Goal: Task Accomplishment & Management: Manage account settings

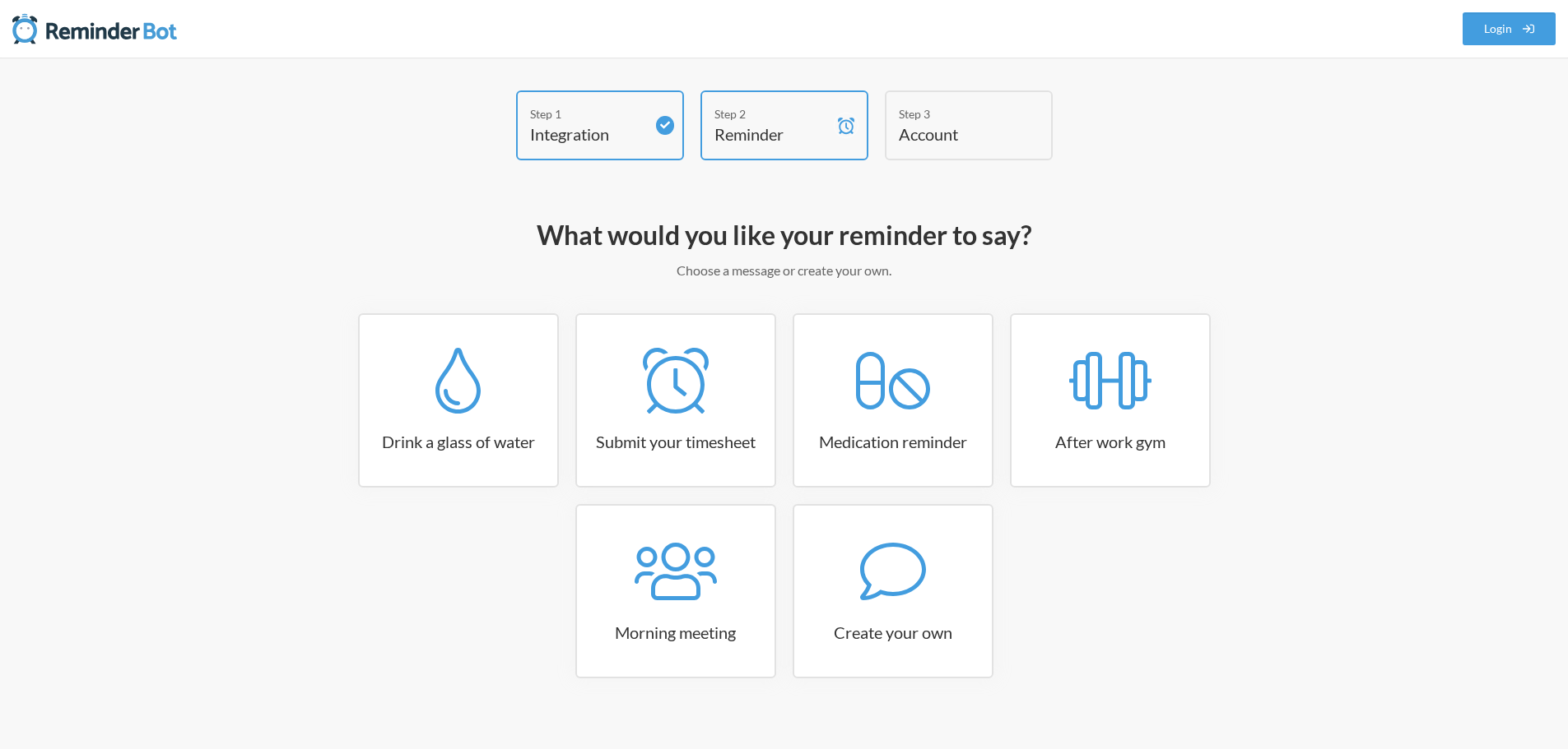
click at [973, 141] on h4 "Account" at bounding box center [956, 134] width 115 height 23
click at [447, 406] on icon at bounding box center [458, 380] width 45 height 65
select select "06:30:00"
select select "true"
select select "11:00:00"
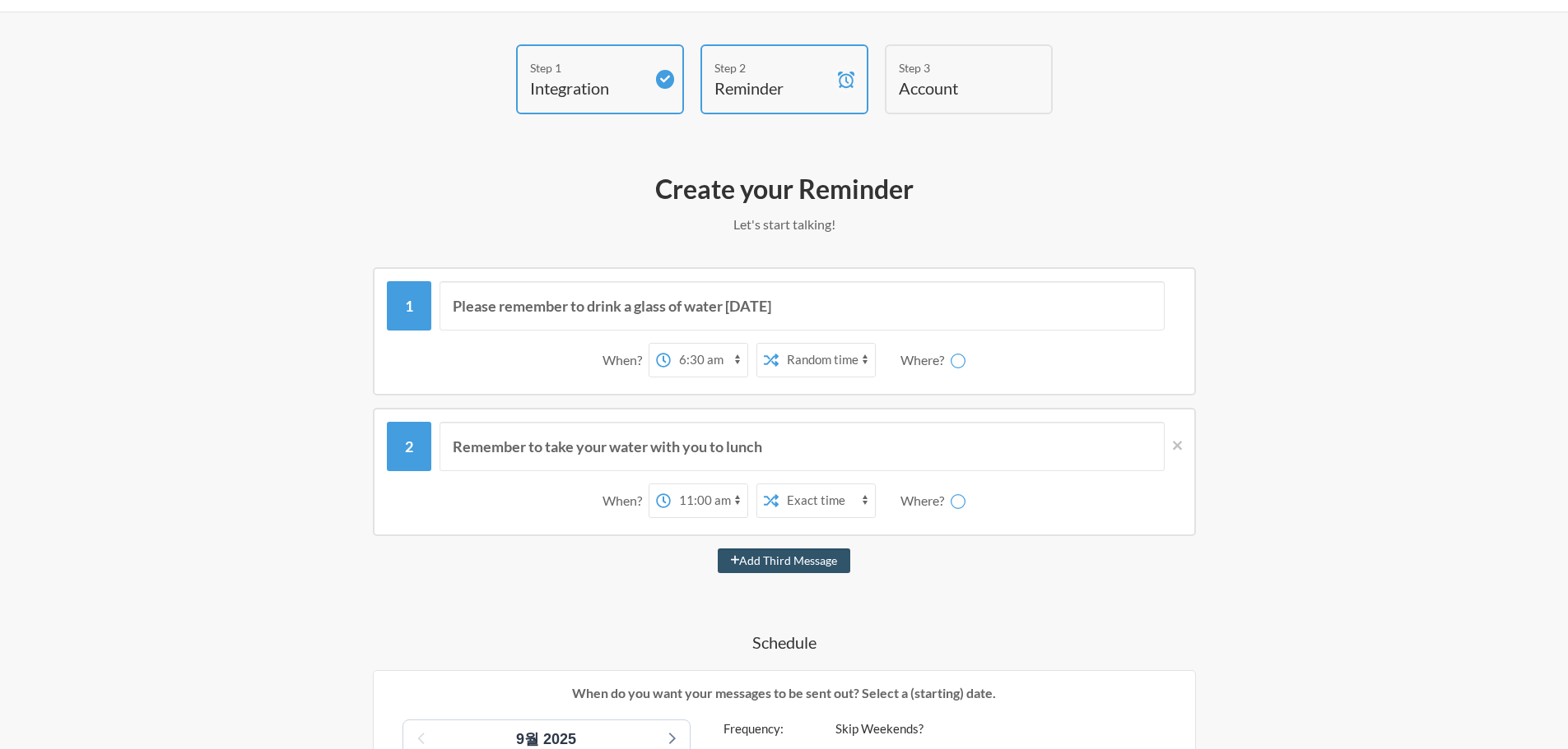
scroll to position [82, 0]
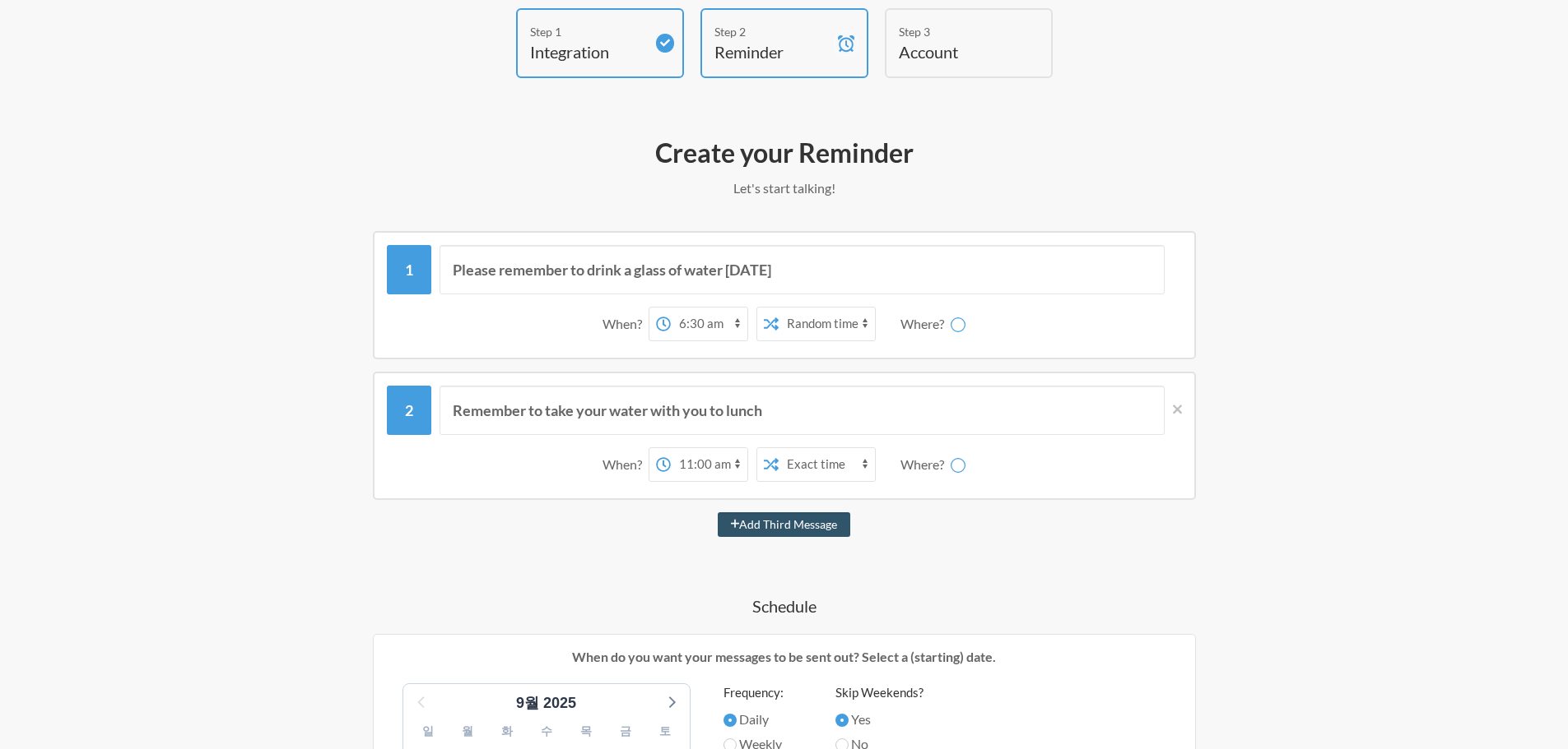
select select "D09E4CZTQ68"
click at [642, 326] on select "12:00 am 12:15 am 12:30 am 12:45 am 1:00 am 1:15 am 1:30 am 1:45 am 2:00 am 2:1…" at bounding box center [643, 324] width 77 height 33
click at [760, 324] on select "Exact time Random time" at bounding box center [761, 324] width 96 height 33
click at [759, 324] on select "Exact time Random time" at bounding box center [761, 324] width 96 height 33
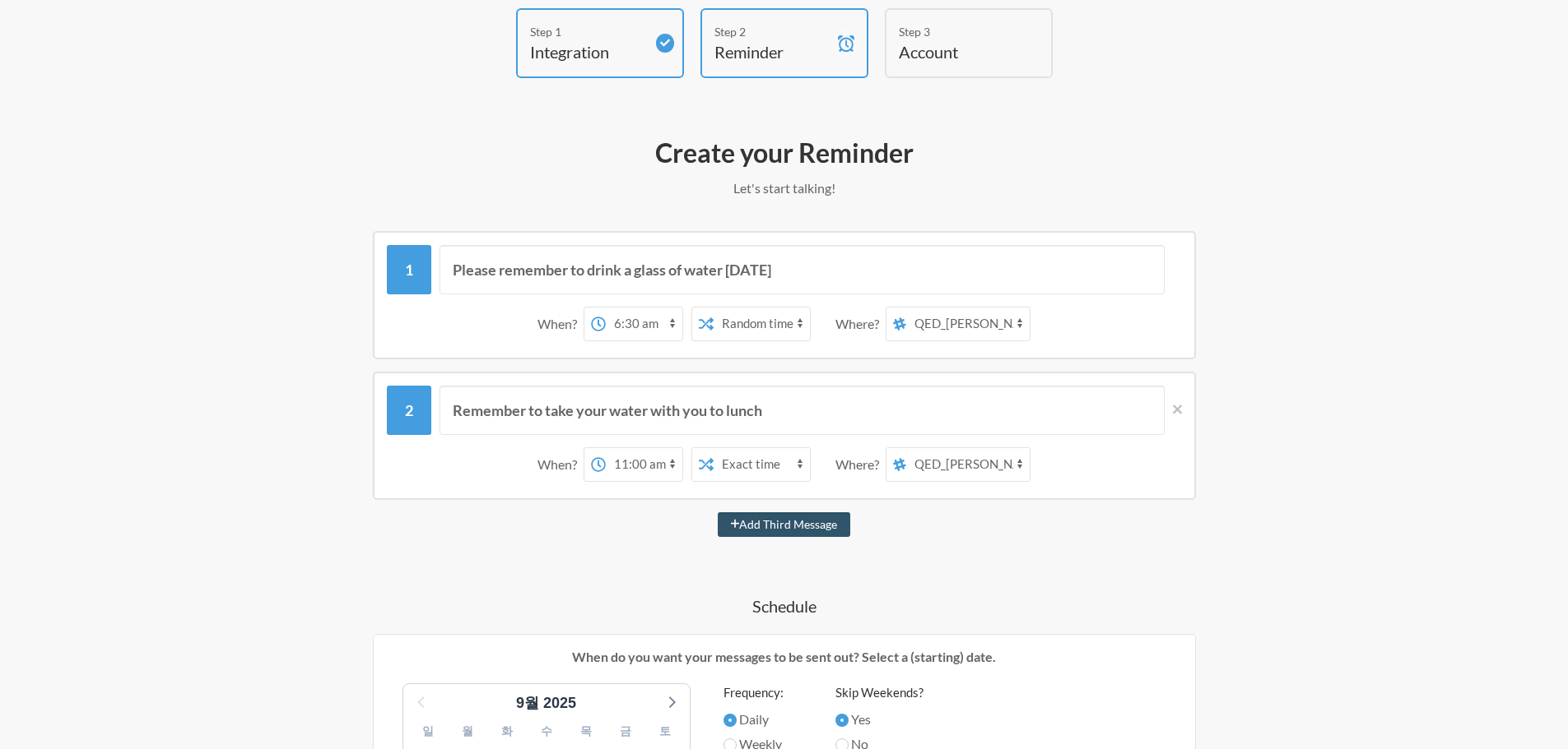
click at [649, 329] on select "12:00 am 12:15 am 12:30 am 12:45 am 1:00 am 1:15 am 1:30 am 1:45 am 2:00 am 2:1…" at bounding box center [643, 324] width 77 height 33
select select "09:00:00"
click at [605, 307] on select "12:00 am 12:15 am 12:30 am 12:45 am 1:00 am 1:15 am 1:30 am 1:45 am 2:00 am 2:1…" at bounding box center [643, 324] width 77 height 33
click at [773, 330] on select "Exact time Random time" at bounding box center [761, 324] width 96 height 33
click at [713, 307] on select "Exact time Random time" at bounding box center [761, 324] width 96 height 33
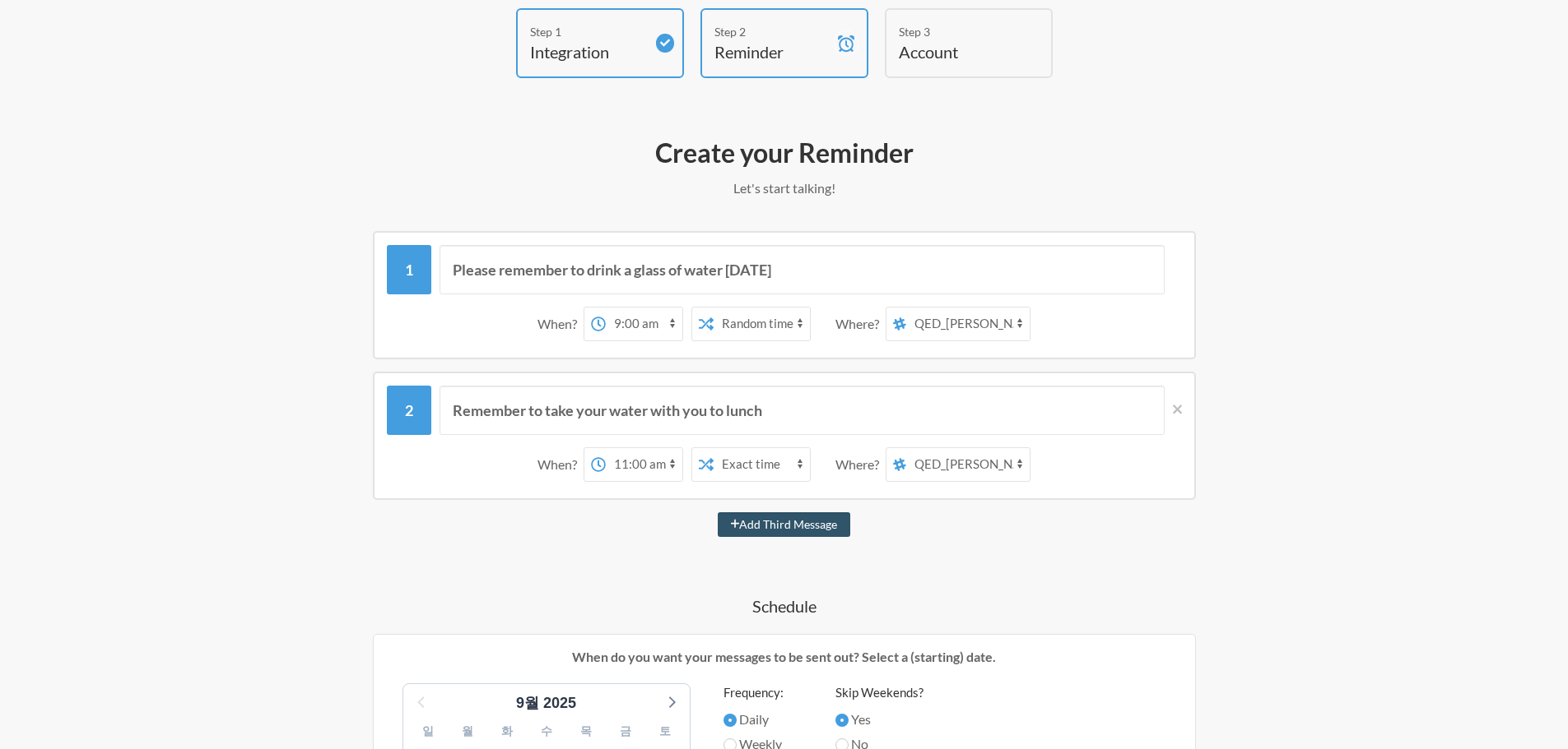
click at [770, 463] on select "Exact time Random time" at bounding box center [761, 465] width 96 height 33
click at [518, 413] on input "Remember to take your water with you to lunch" at bounding box center [802, 410] width 725 height 49
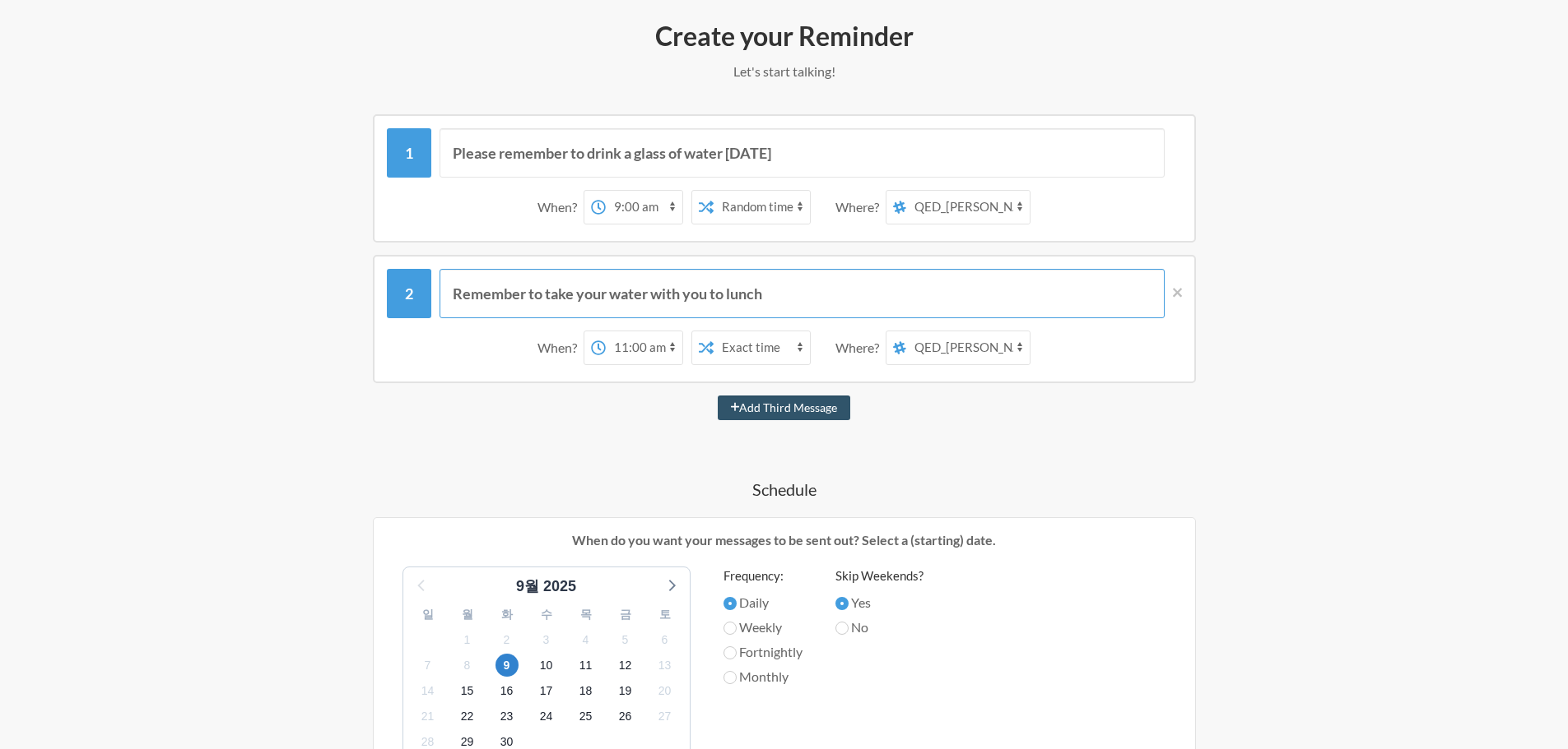
scroll to position [164, 0]
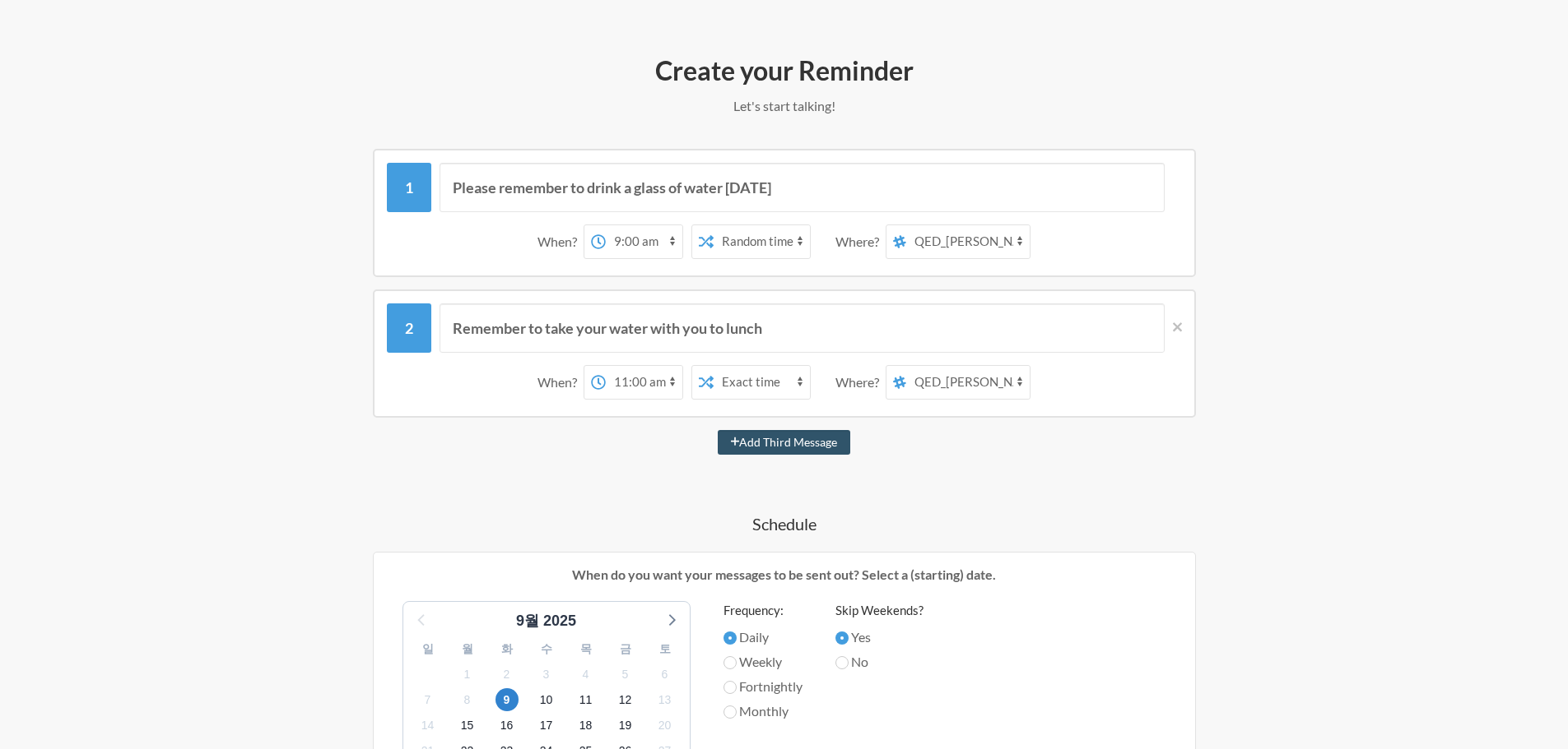
click at [659, 387] on select "12:00 am 12:15 am 12:30 am 12:45 am 1:00 am 1:15 am 1:30 am 1:45 am 2:00 am 2:1…" at bounding box center [643, 383] width 77 height 33
select select "12:00:00"
click at [605, 366] on select "12:00 am 12:15 am 12:30 am 12:45 am 1:00 am 1:15 am 1:30 am 1:45 am 2:00 am 2:1…" at bounding box center [643, 383] width 77 height 33
click at [764, 391] on select "Exact time Random time" at bounding box center [761, 383] width 96 height 33
click at [907, 422] on div "Please remember to drink a glass of water [DATE] When? 12:00 am 12:15 am 12:30 …" at bounding box center [784, 675] width 954 height 1053
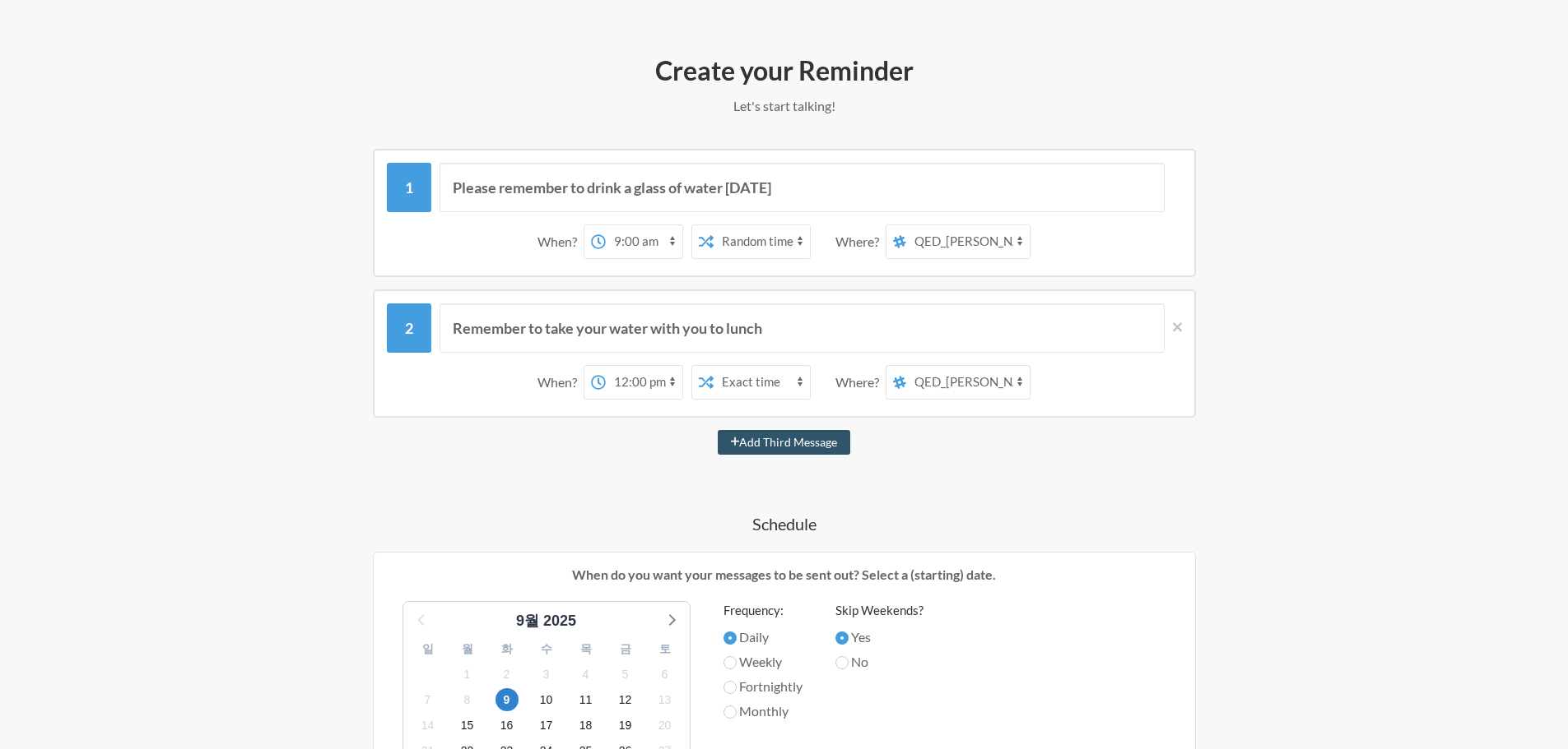
click at [979, 384] on select "서리단-물금본점-공지방 자유-채널 서리단-물금본점-문제보고 사무-디자인 사무-공지 사무-업무요청 재고-이상-알림 물류-재고관리 사무-물류-문제…" at bounding box center [968, 383] width 124 height 33
select select "C08SKT4ELJZ"
click at [907, 366] on select "서리단-물금본점-공지방 자유-채널 서리단-물금본점-문제보고 사무-디자인 사무-공지 사무-업무요청 재고-이상-알림 물류-재고관리 사무-물류-문제…" at bounding box center [968, 383] width 124 height 33
click at [959, 243] on select "서리단-물금본점-공지방 자유-채널 서리단-물금본점-문제보고 사무-디자인 사무-공지 사무-업무요청 재고-이상-알림 물류-재고관리 사무-물류-문제…" at bounding box center [968, 242] width 124 height 33
click at [1273, 418] on div "Create your Reminder Let's start talking! Messages are not sending from this de…" at bounding box center [784, 657] width 987 height 1223
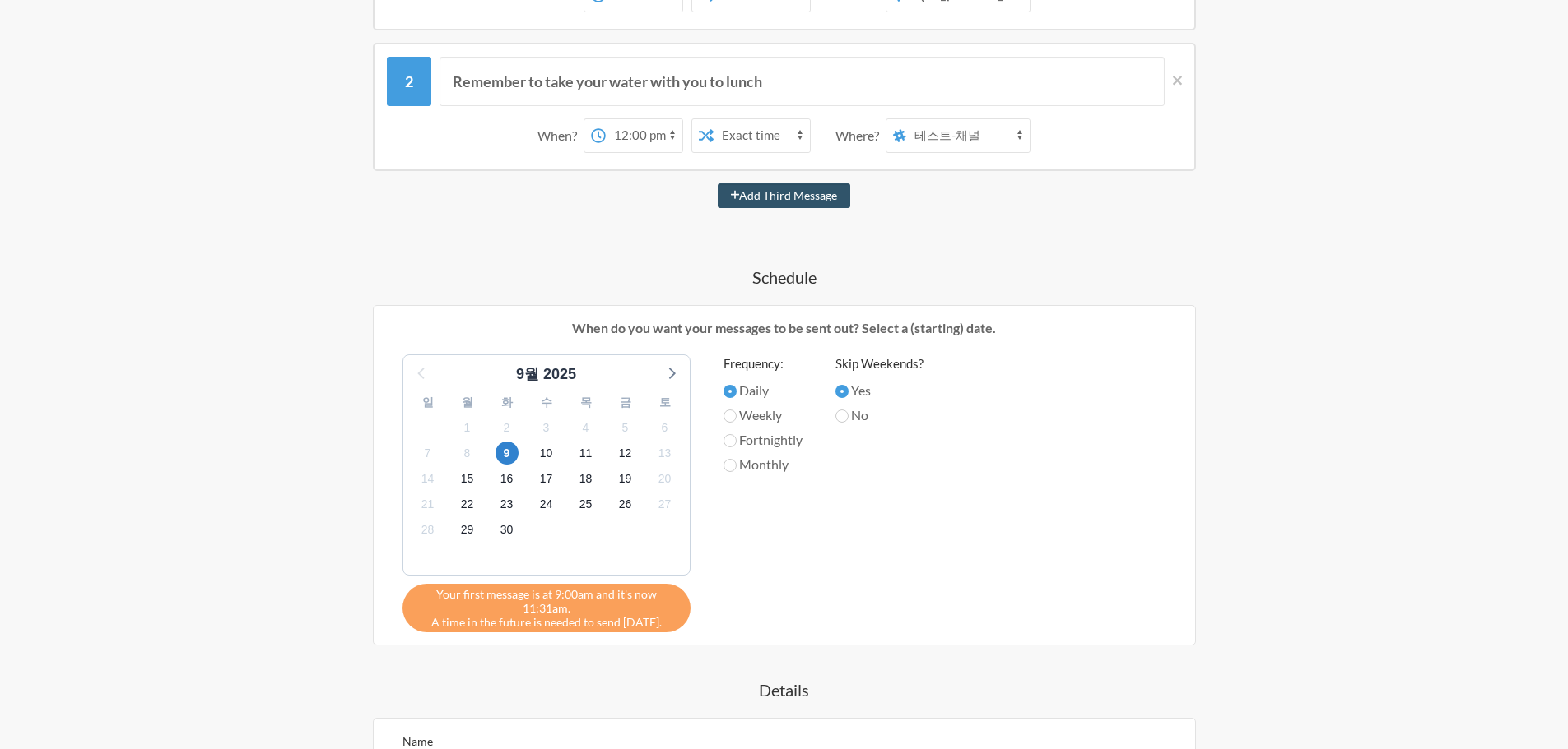
scroll to position [493, 0]
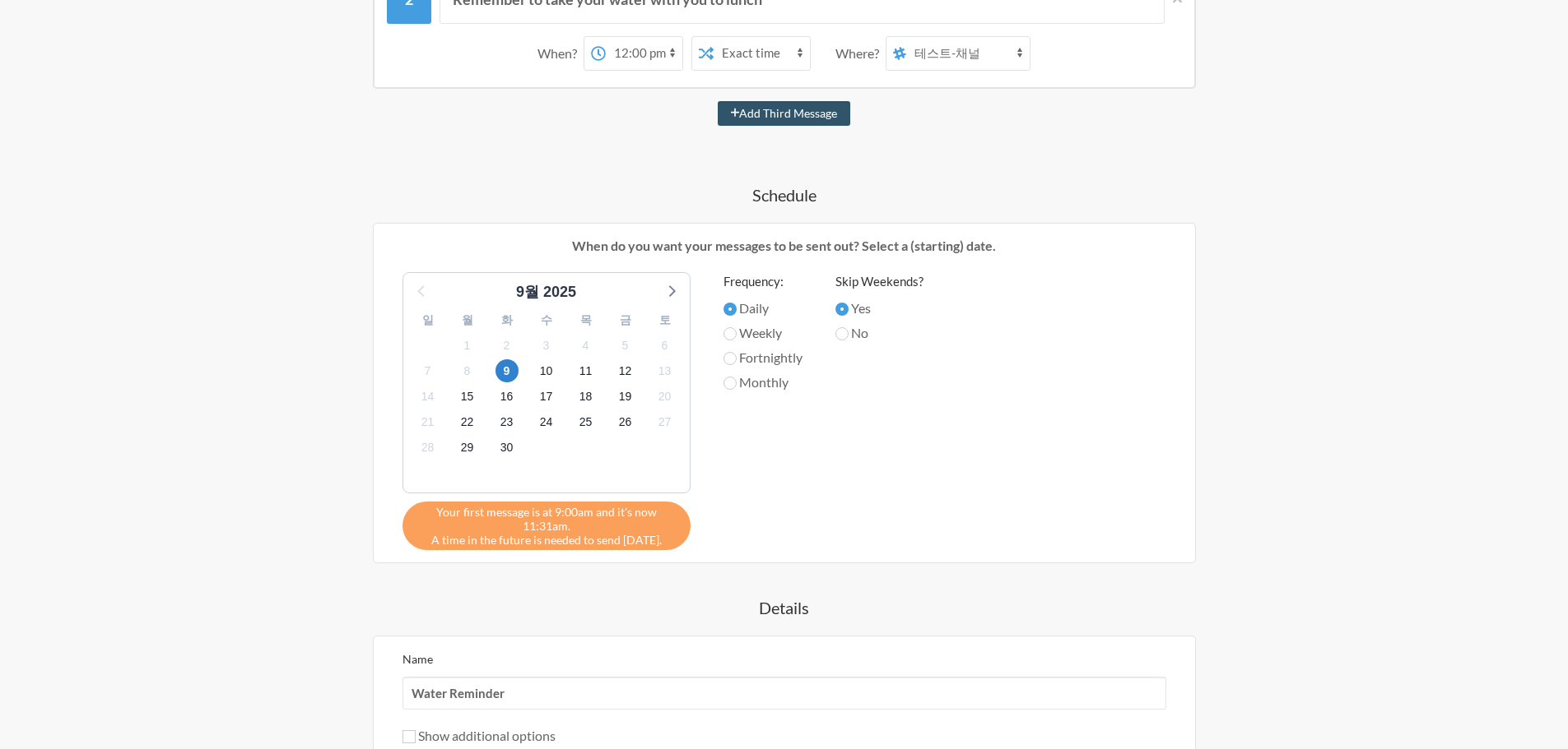
click at [748, 331] on label "Weekly" at bounding box center [763, 332] width 79 height 19
click at [736, 331] on input "Weekly" at bounding box center [730, 334] width 13 height 13
radio input "true"
click at [751, 353] on label "Fortnightly" at bounding box center [763, 357] width 79 height 19
click at [736, 353] on input "Fortnightly" at bounding box center [730, 359] width 13 height 13
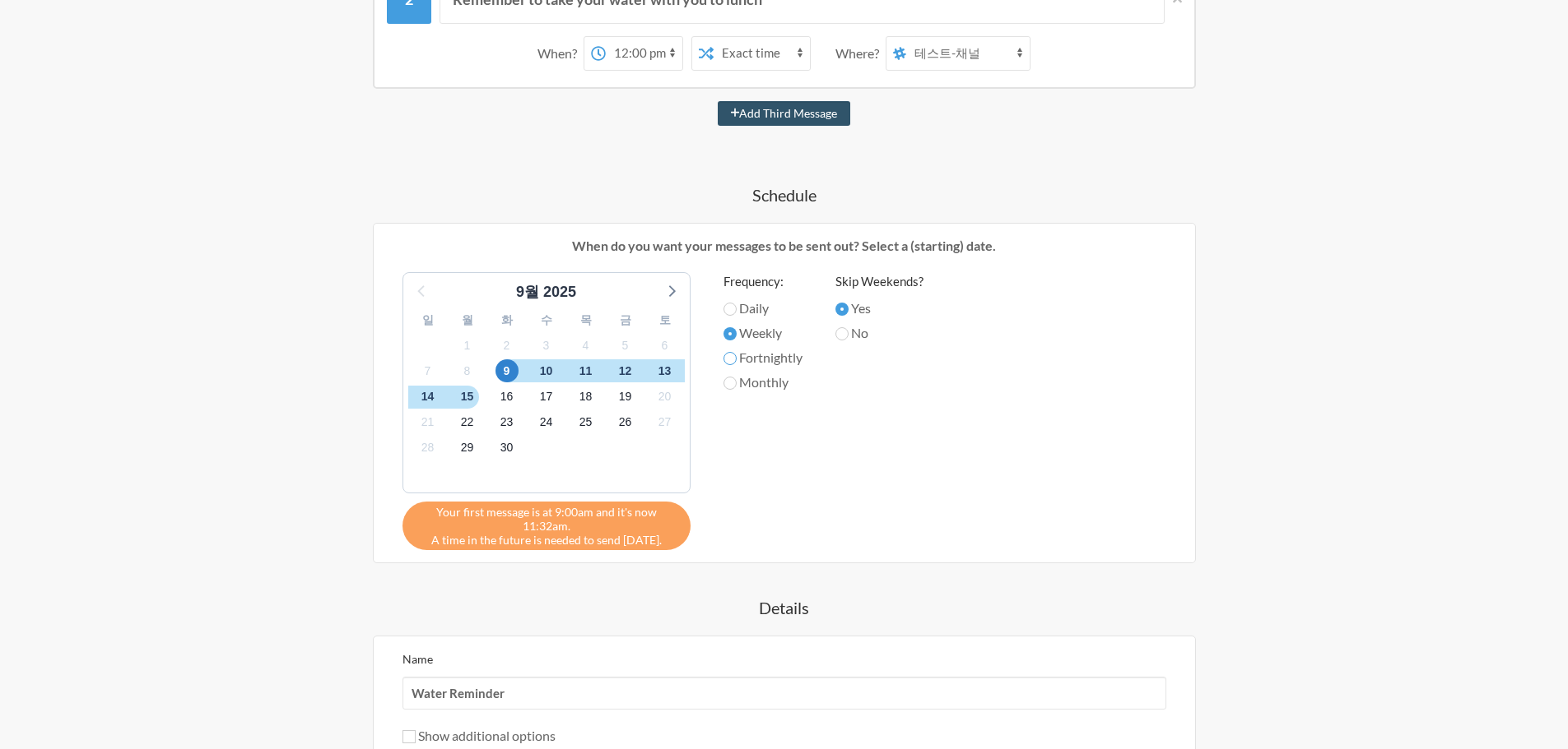
radio input "true"
click at [753, 381] on label "Monthly" at bounding box center [763, 382] width 79 height 19
click at [736, 381] on input "Monthly" at bounding box center [730, 383] width 13 height 13
radio input "true"
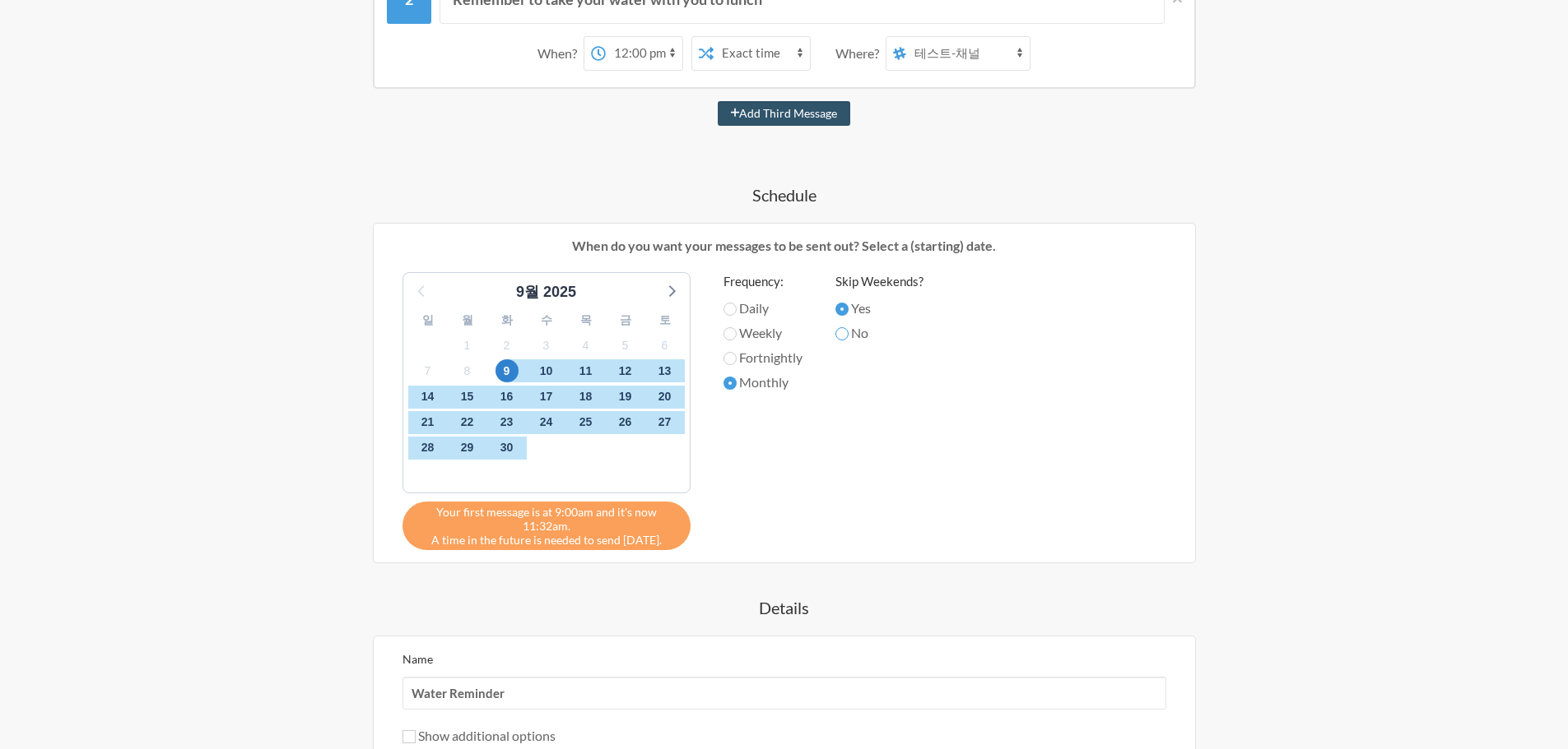
click at [848, 332] on input "No" at bounding box center [842, 334] width 13 height 13
radio input "true"
click at [854, 313] on label "Yes" at bounding box center [879, 308] width 88 height 19
click at [848, 313] on input "Yes" at bounding box center [842, 309] width 13 height 13
radio input "true"
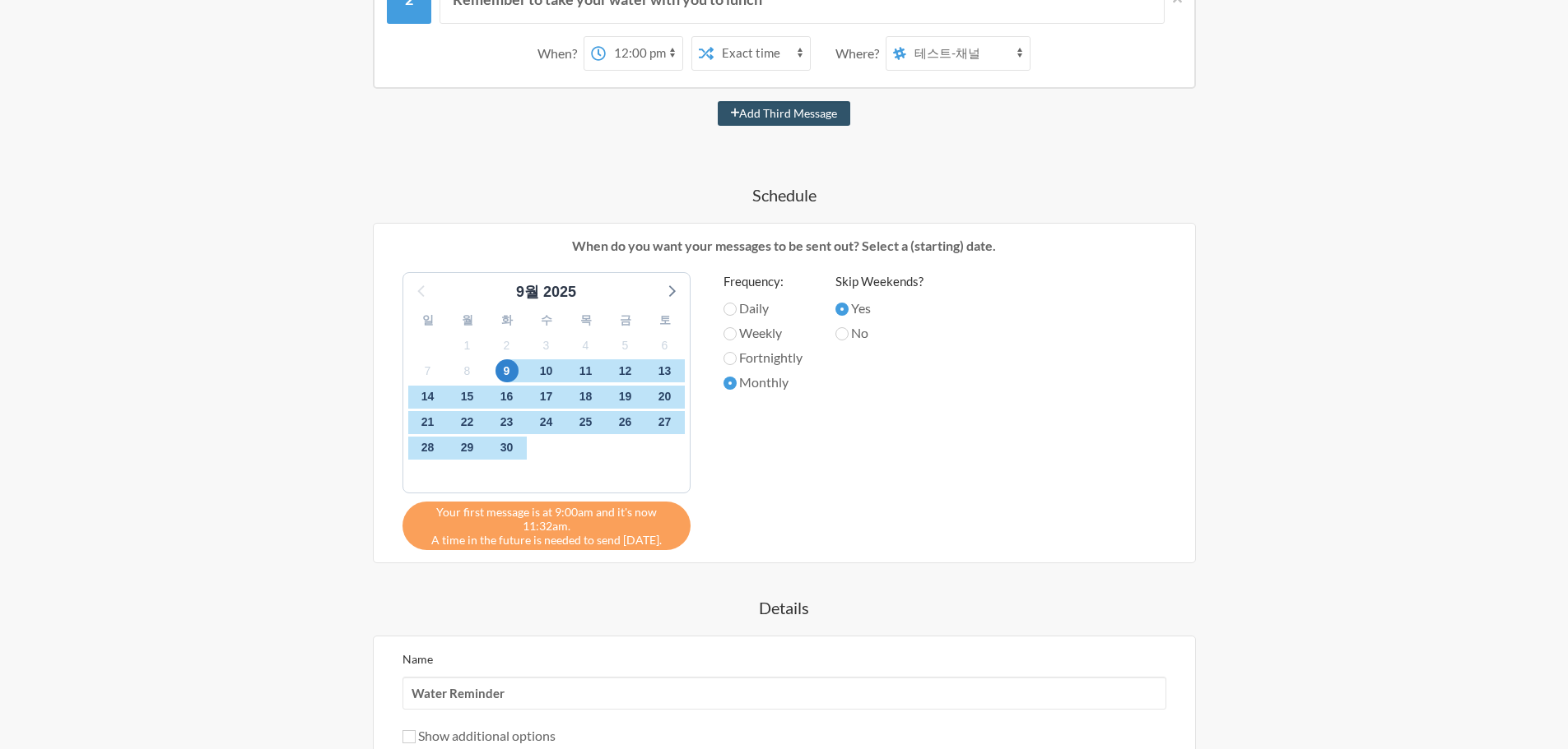
click at [742, 310] on label "Daily" at bounding box center [763, 308] width 79 height 19
click at [736, 310] on input "Daily" at bounding box center [730, 309] width 13 height 13
radio input "true"
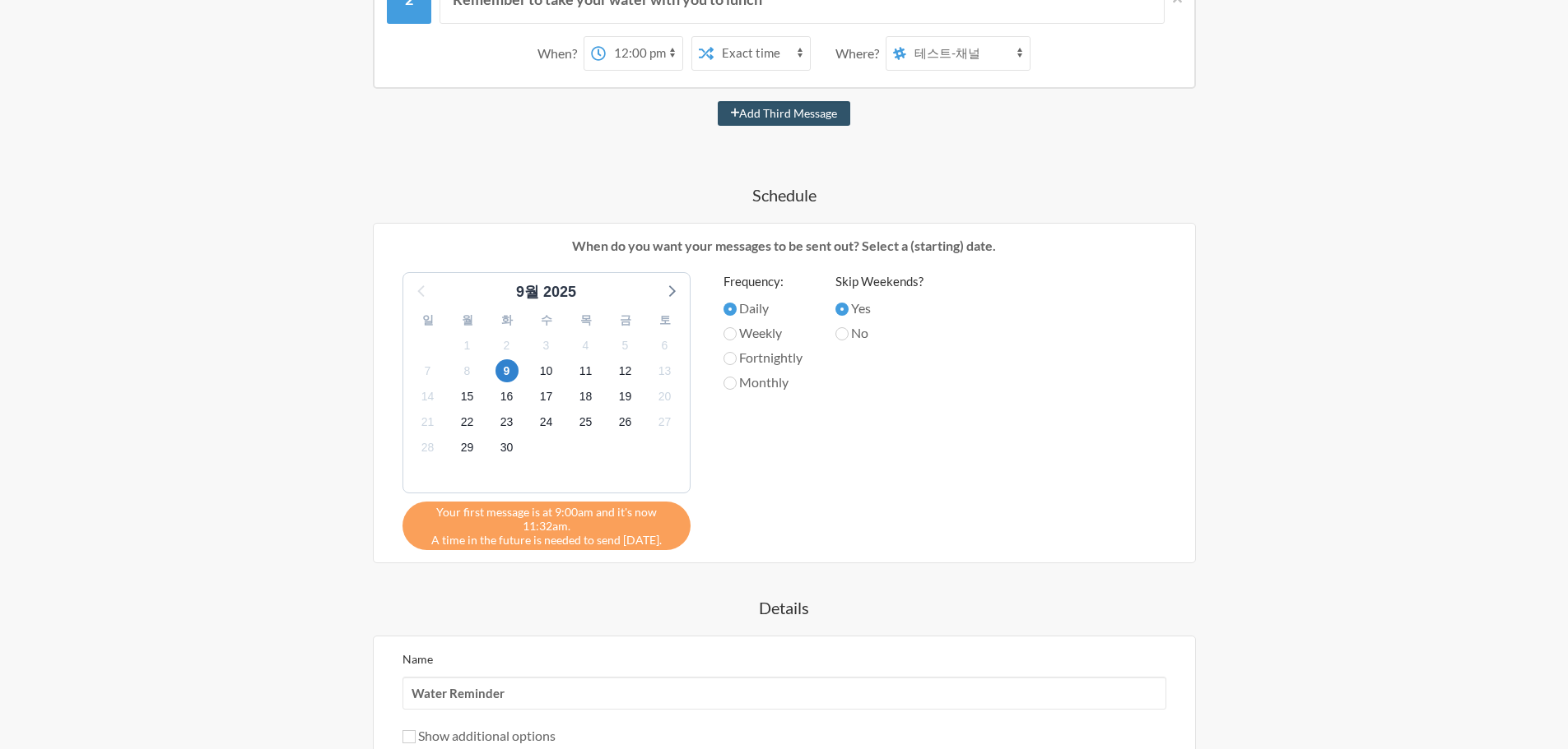
click at [753, 330] on label "Weekly" at bounding box center [763, 332] width 79 height 19
click at [736, 330] on input "Weekly" at bounding box center [730, 334] width 13 height 13
radio input "true"
click at [749, 378] on label "Monthly" at bounding box center [763, 382] width 79 height 19
click at [736, 378] on input "Monthly" at bounding box center [730, 383] width 13 height 13
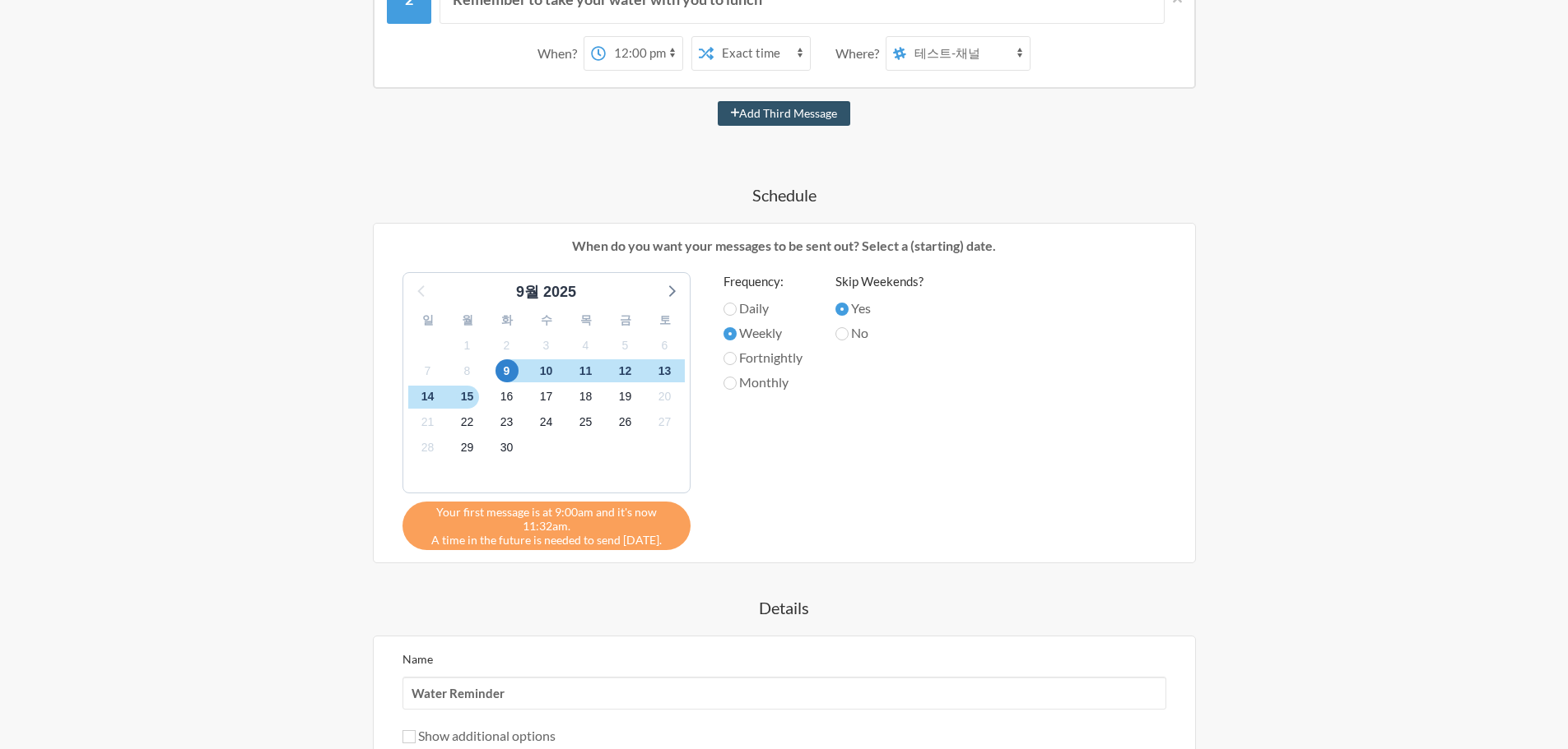
radio input "true"
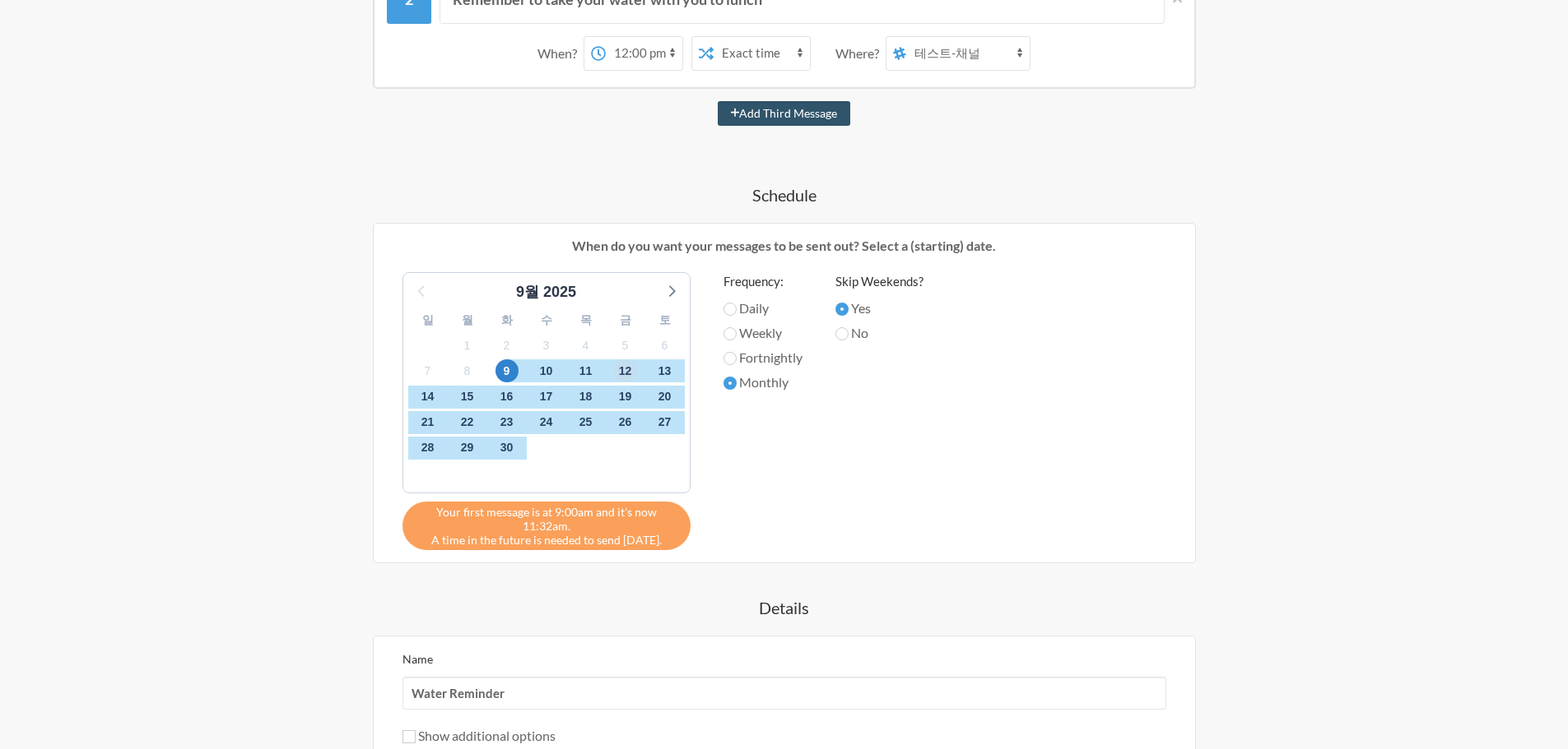
click at [627, 376] on span "12" at bounding box center [625, 371] width 23 height 23
click at [507, 372] on span "9" at bounding box center [507, 371] width 23 height 23
click at [754, 314] on label "Daily" at bounding box center [763, 308] width 79 height 19
click at [736, 314] on input "Daily" at bounding box center [730, 309] width 13 height 13
radio input "true"
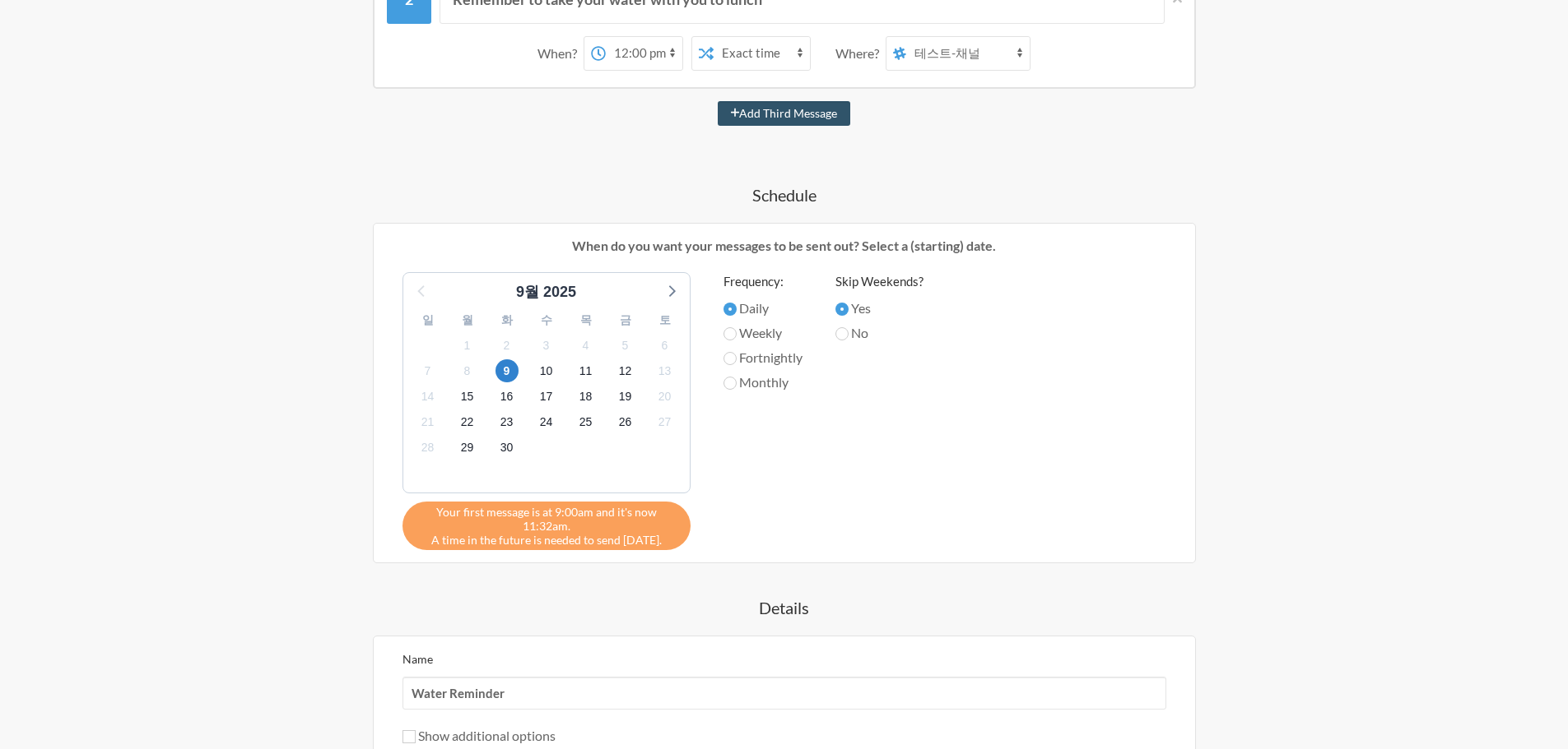
drag, startPoint x: 446, startPoint y: 512, endPoint x: 595, endPoint y: 541, distance: 151.8
click at [595, 541] on div "Your first message is at 9:00am and it's now 11:32am. A time in the future is n…" at bounding box center [546, 526] width 288 height 49
click at [638, 546] on div "Your first message is at 9:00am and it's now 11:32am. A time in the future is n…" at bounding box center [546, 526] width 288 height 49
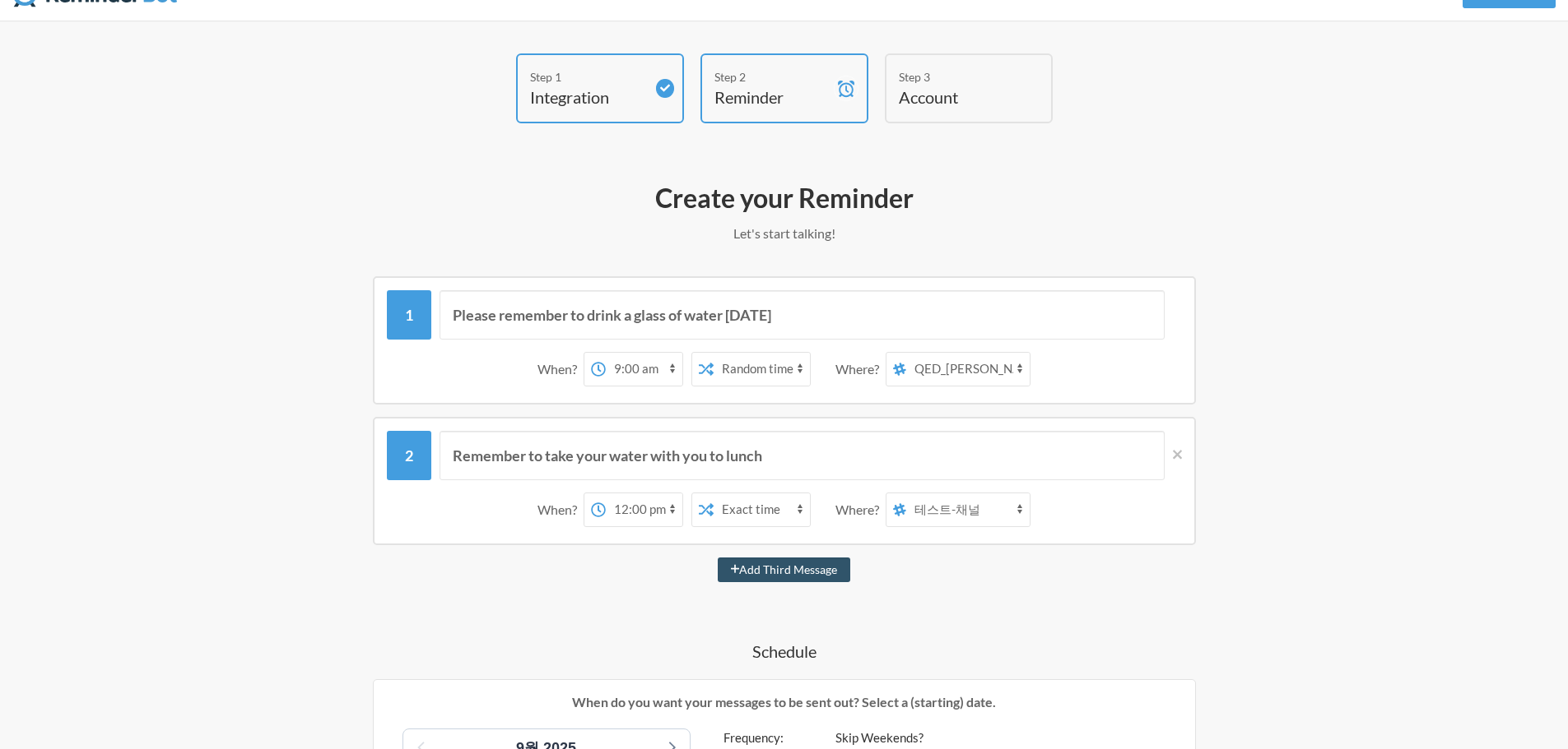
scroll to position [82, 0]
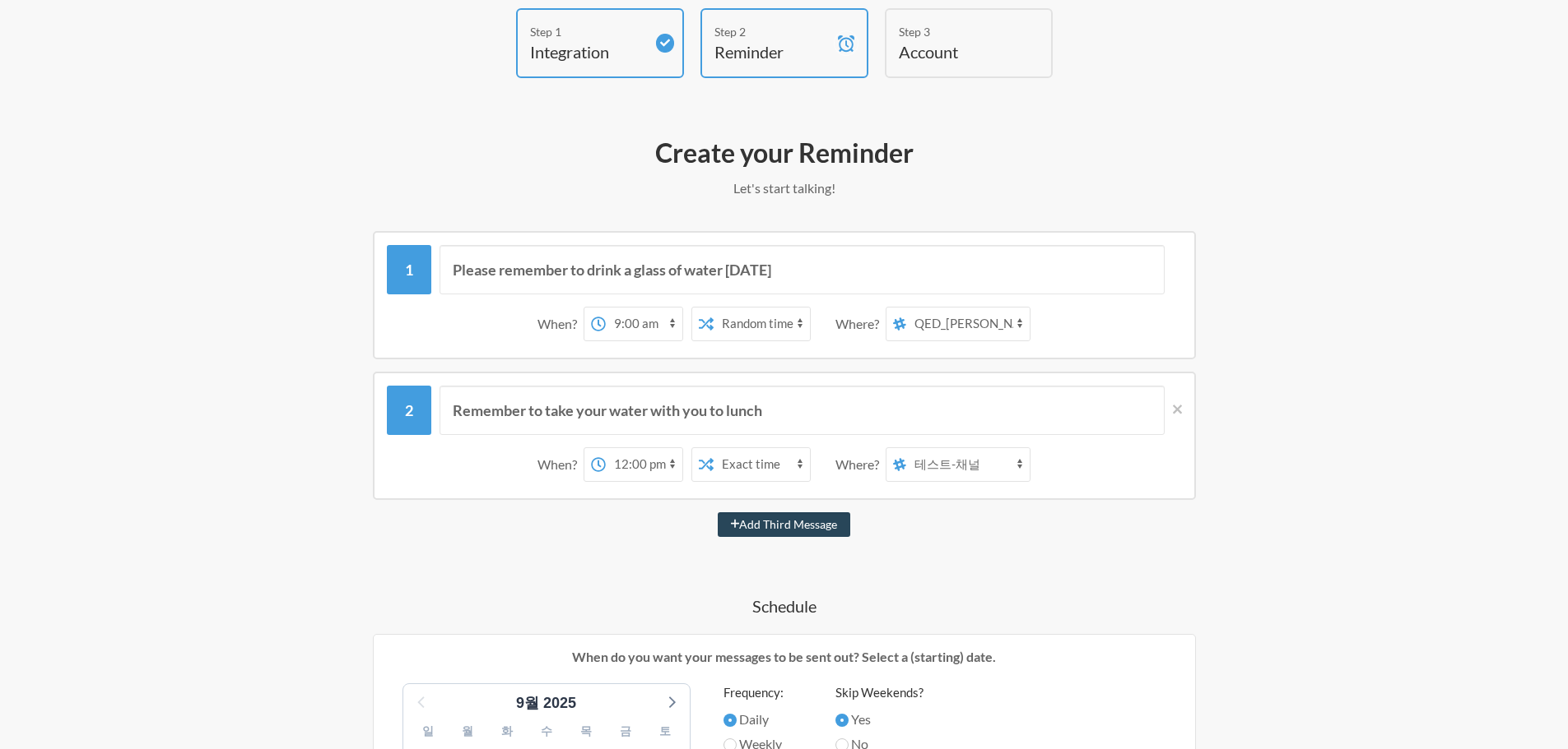
click at [783, 528] on button "Add Third Message" at bounding box center [784, 524] width 133 height 25
select select "13:00:00"
select select "D09E4CZTQ68"
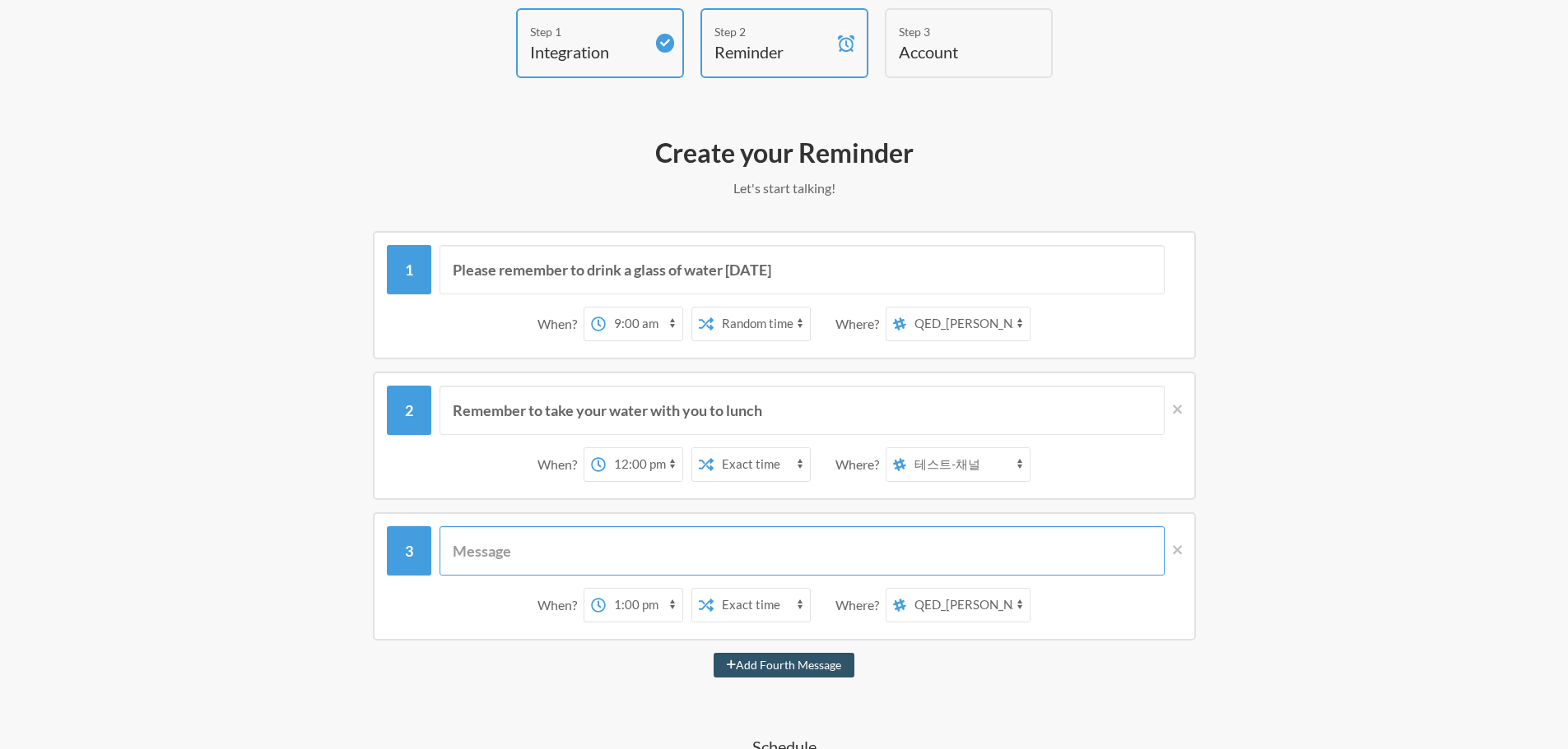
click at [571, 546] on input "text" at bounding box center [802, 551] width 725 height 49
type input "f"
type input "L"
type input "점심시간이에요~! 식사합니다!"
drag, startPoint x: 793, startPoint y: 279, endPoint x: 446, endPoint y: 286, distance: 347.1
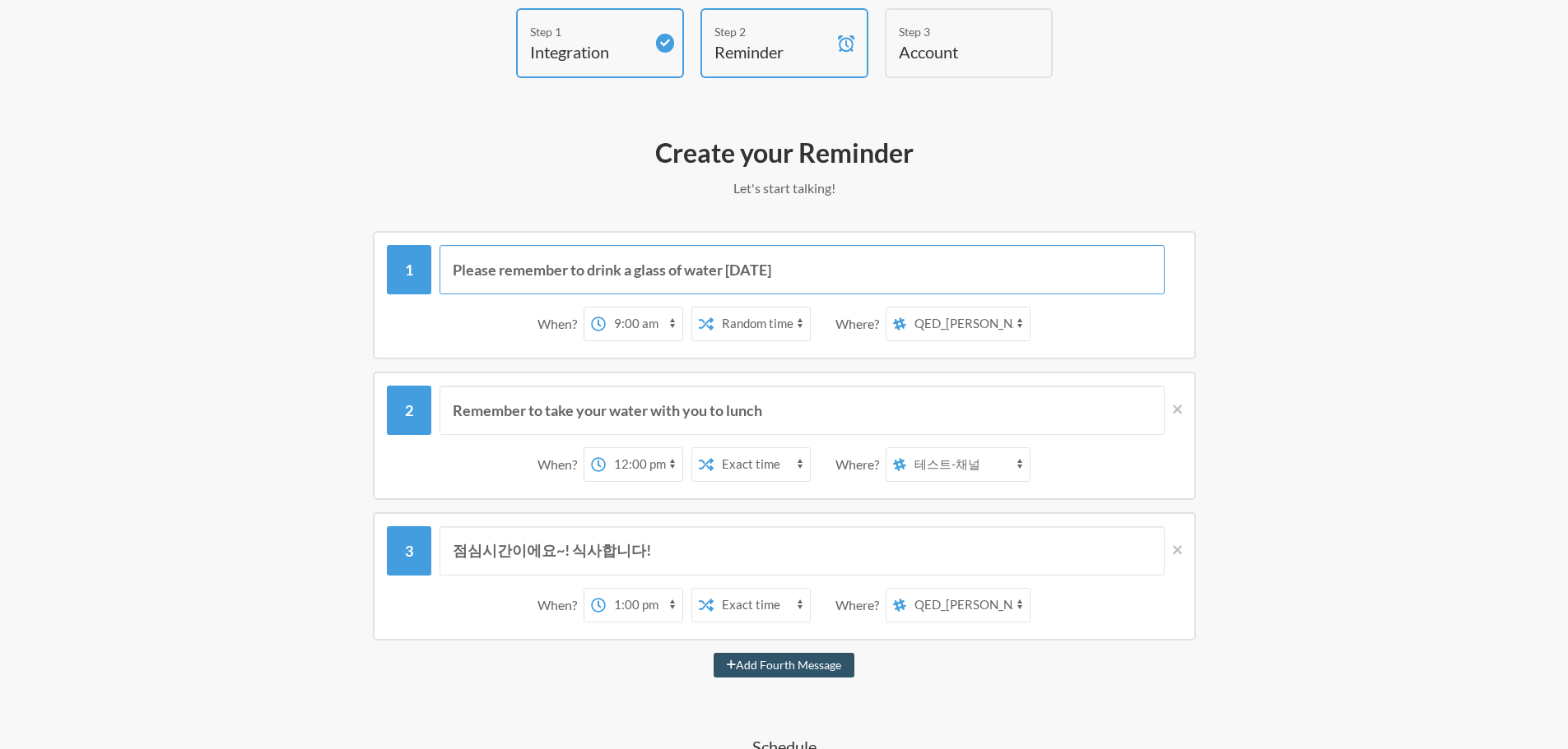
click at [446, 286] on input "Please remember to drink a glass of water [DATE]" at bounding box center [802, 269] width 725 height 49
type input "물 한잔 하셧나요?"
click at [1176, 407] on icon at bounding box center [1178, 410] width 9 height 15
type input "점심시간이에요~! 식사합니다!"
select select "13:00:00"
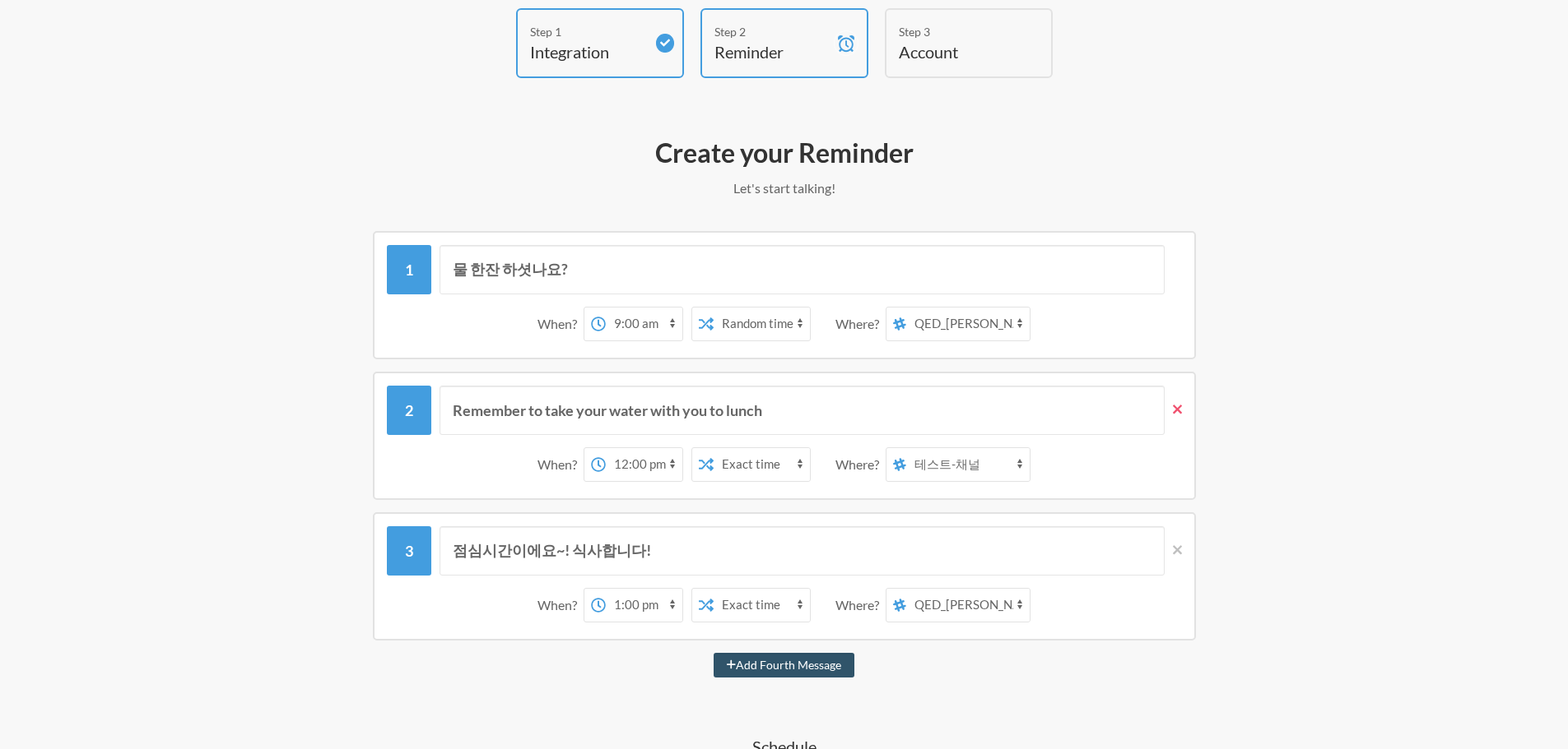
select select "D09E4CZTQ68"
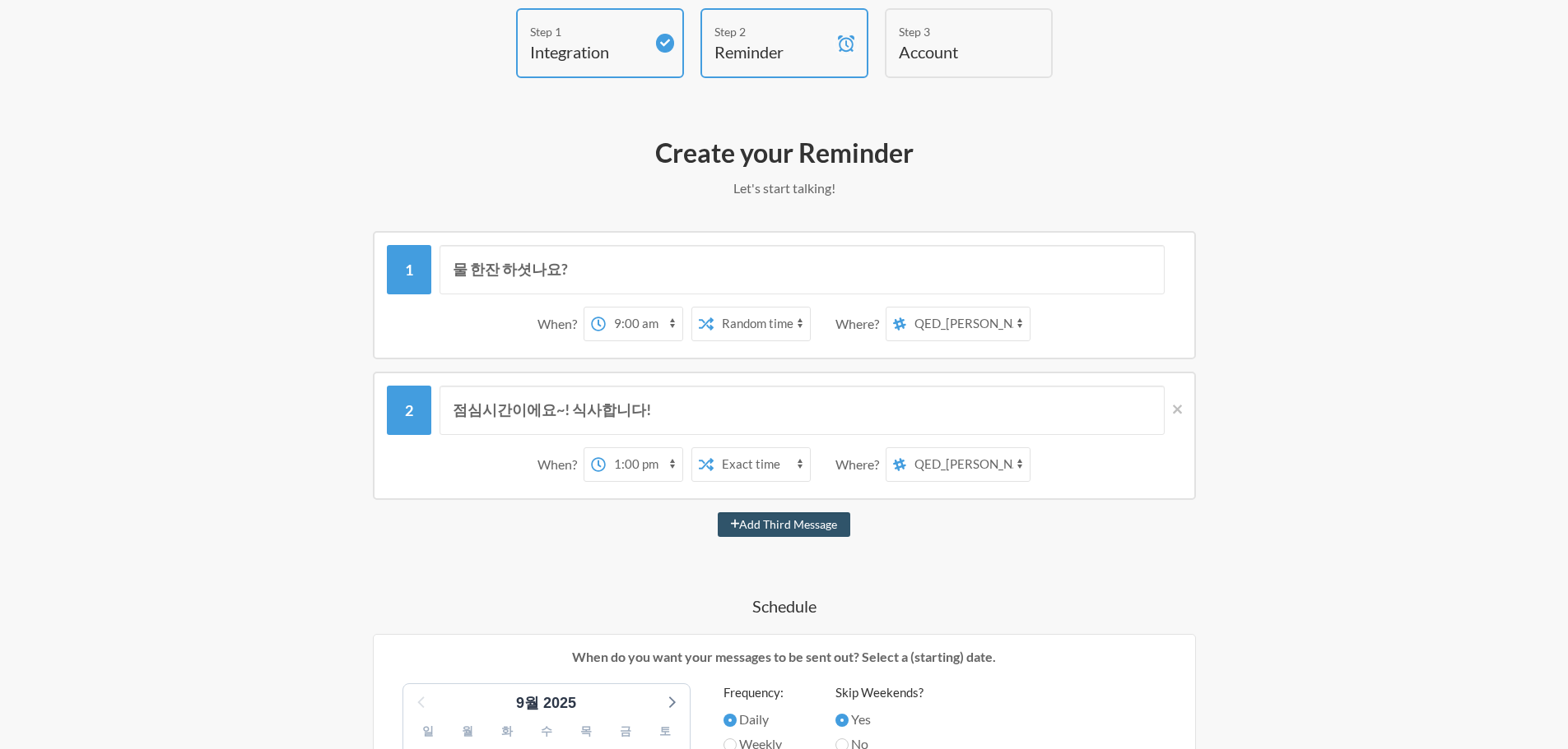
click at [611, 469] on select "12:00 am 12:15 am 12:30 am 12:45 am 1:00 am 1:15 am 1:30 am 1:45 am 2:00 am 2:1…" at bounding box center [643, 465] width 77 height 33
select select "12:00:00"
click at [605, 448] on select "12:00 am 12:15 am 12:30 am 12:45 am 1:00 am 1:15 am 1:30 am 1:45 am 2:00 am 2:1…" at bounding box center [643, 465] width 77 height 33
click at [777, 469] on select "Exact time Random time" at bounding box center [761, 465] width 96 height 33
click at [1007, 553] on div "물 한잔 하셧나요? When? 12:00 am 12:15 am 12:30 am 12:45 am 1:00 am 1:15 am 1:30 am 1:…" at bounding box center [784, 758] width 954 height 1053
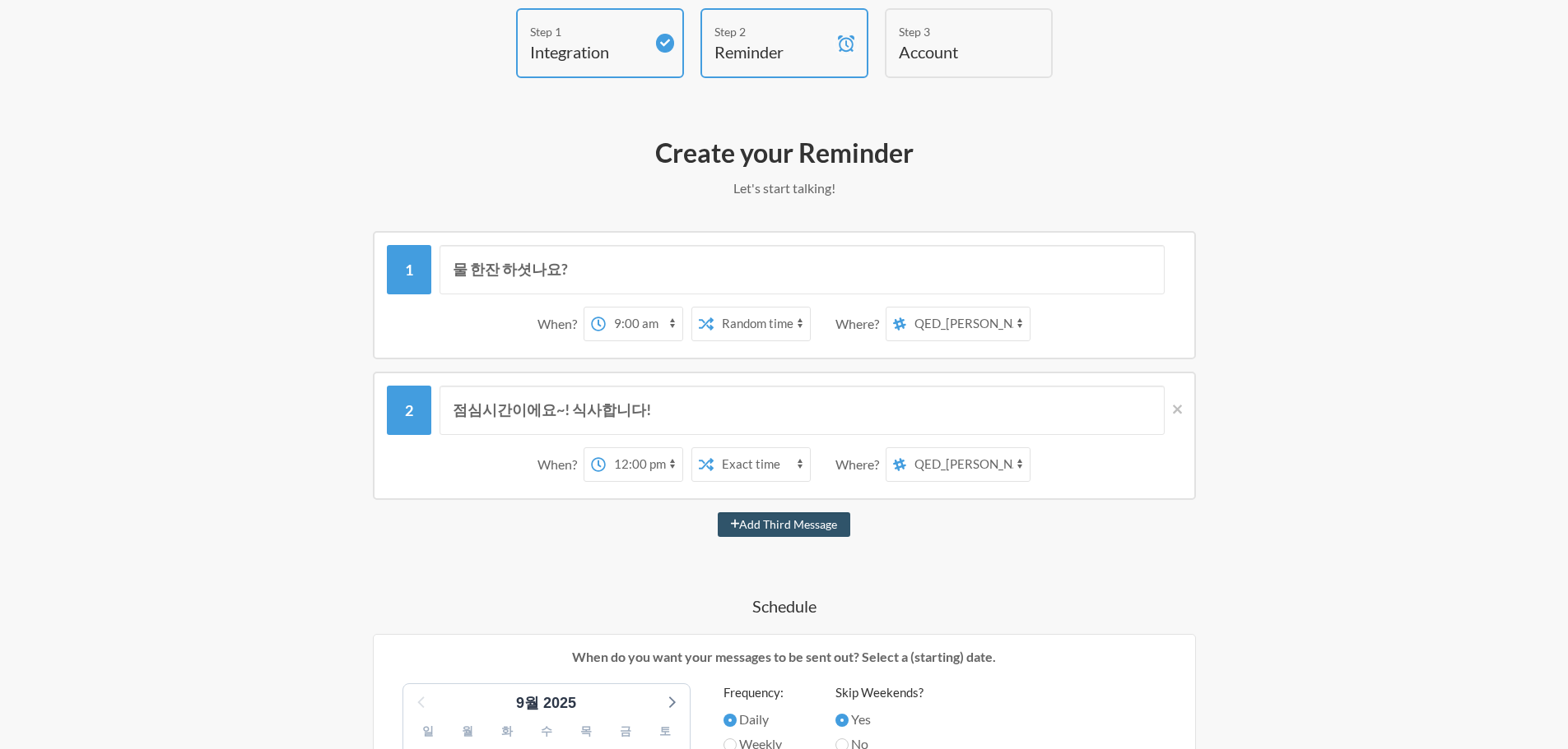
click at [971, 466] on select "서리단-물금본점-공지방 자유-채널 서리단-물금본점-문제보고 사무-디자인 사무-공지 사무-업무요청 재고-이상-알림 물류-재고관리 사무-물류-문제…" at bounding box center [968, 465] width 124 height 33
select select "C08SKT4ELJZ"
click at [907, 448] on select "서리단-물금본점-공지방 자유-채널 서리단-물금본점-문제보고 사무-디자인 사무-공지 사무-업무요청 재고-이상-알림 물류-재고관리 사무-물류-문제…" at bounding box center [968, 465] width 124 height 33
click at [1280, 391] on div "Step 1 Integration Step 2 Reminder Step 3 Account What would you like your remi…" at bounding box center [784, 679] width 1053 height 1342
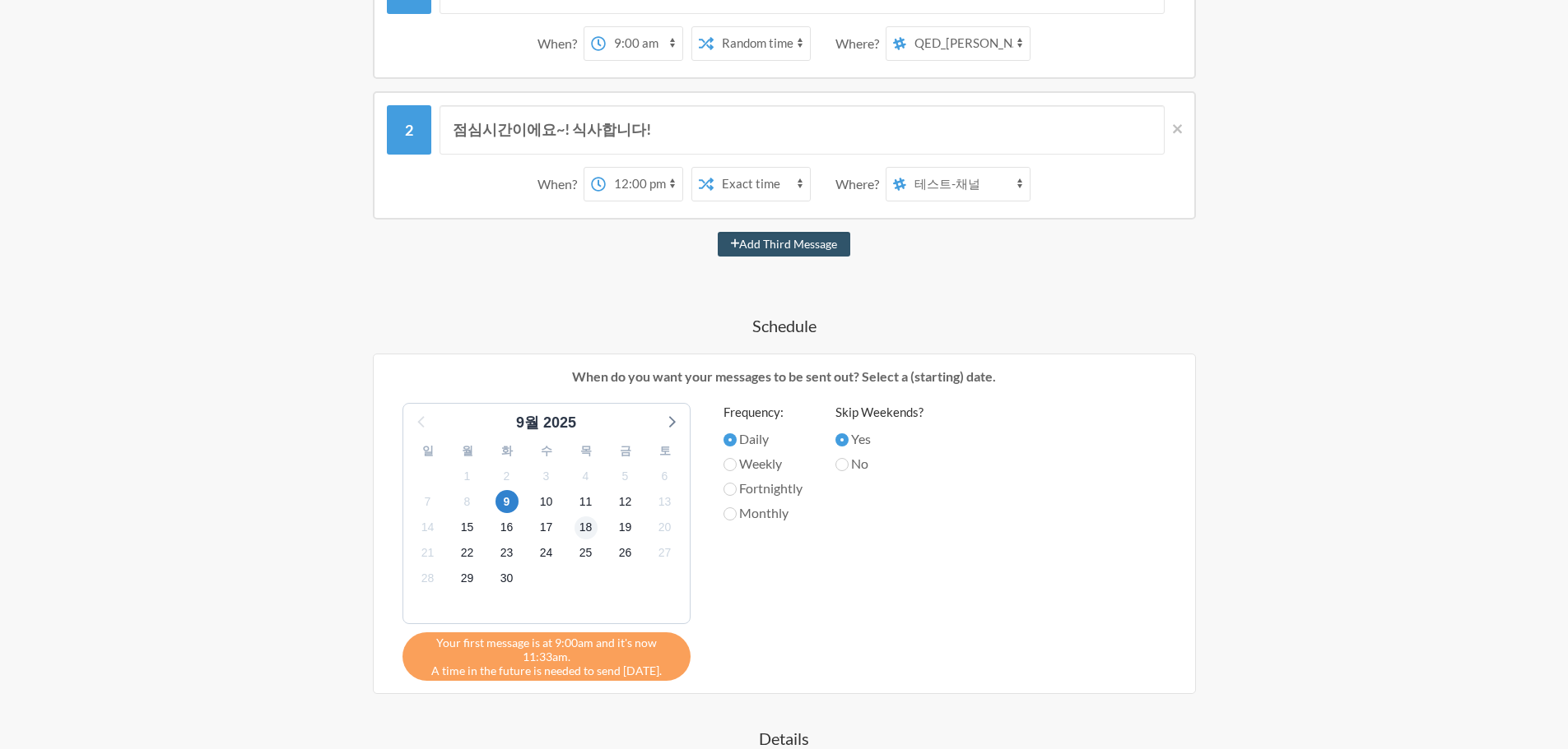
scroll to position [717, 0]
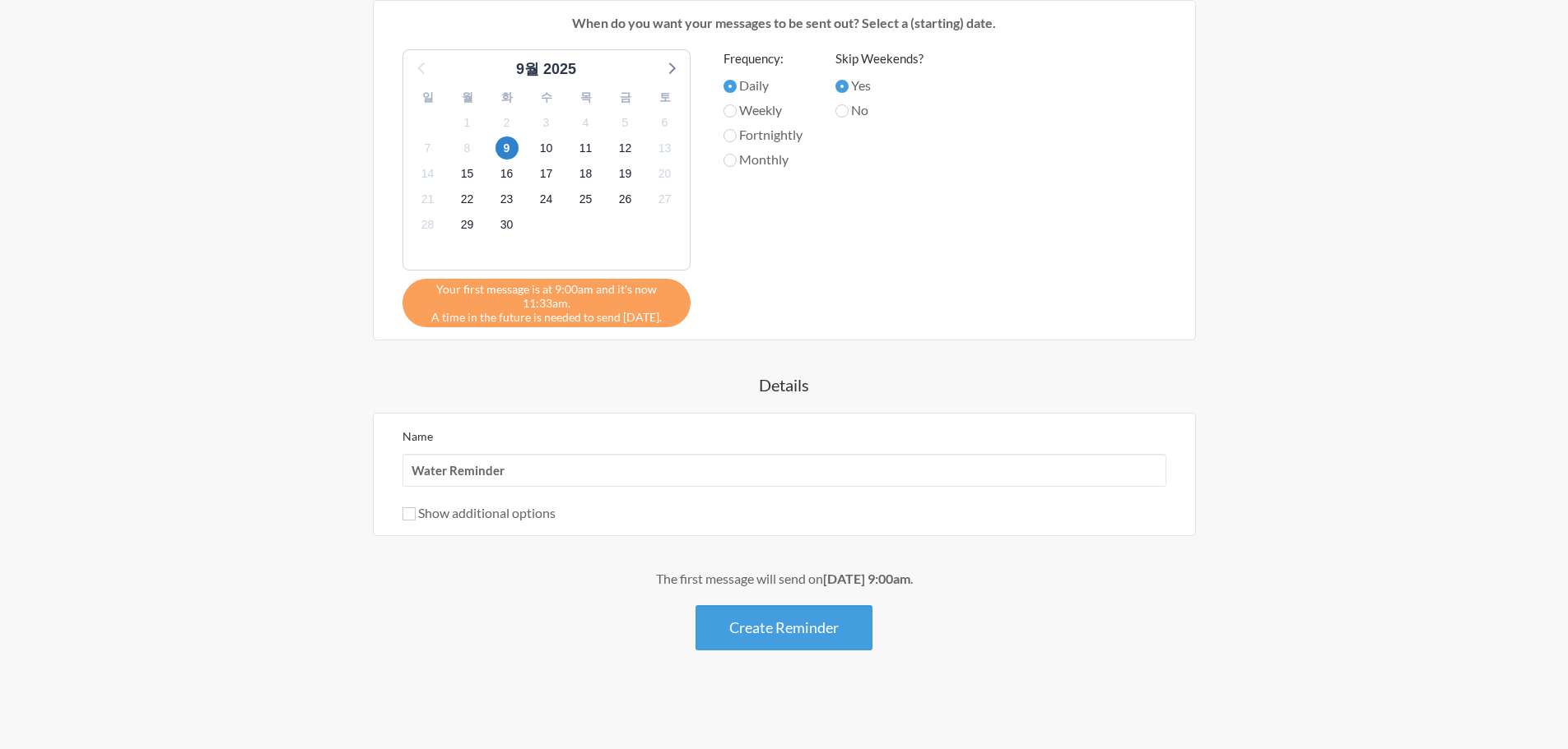
click at [518, 516] on label "Show additional options" at bounding box center [479, 512] width 153 height 16
click at [415, 516] on input "Show additional options" at bounding box center [409, 514] width 13 height 13
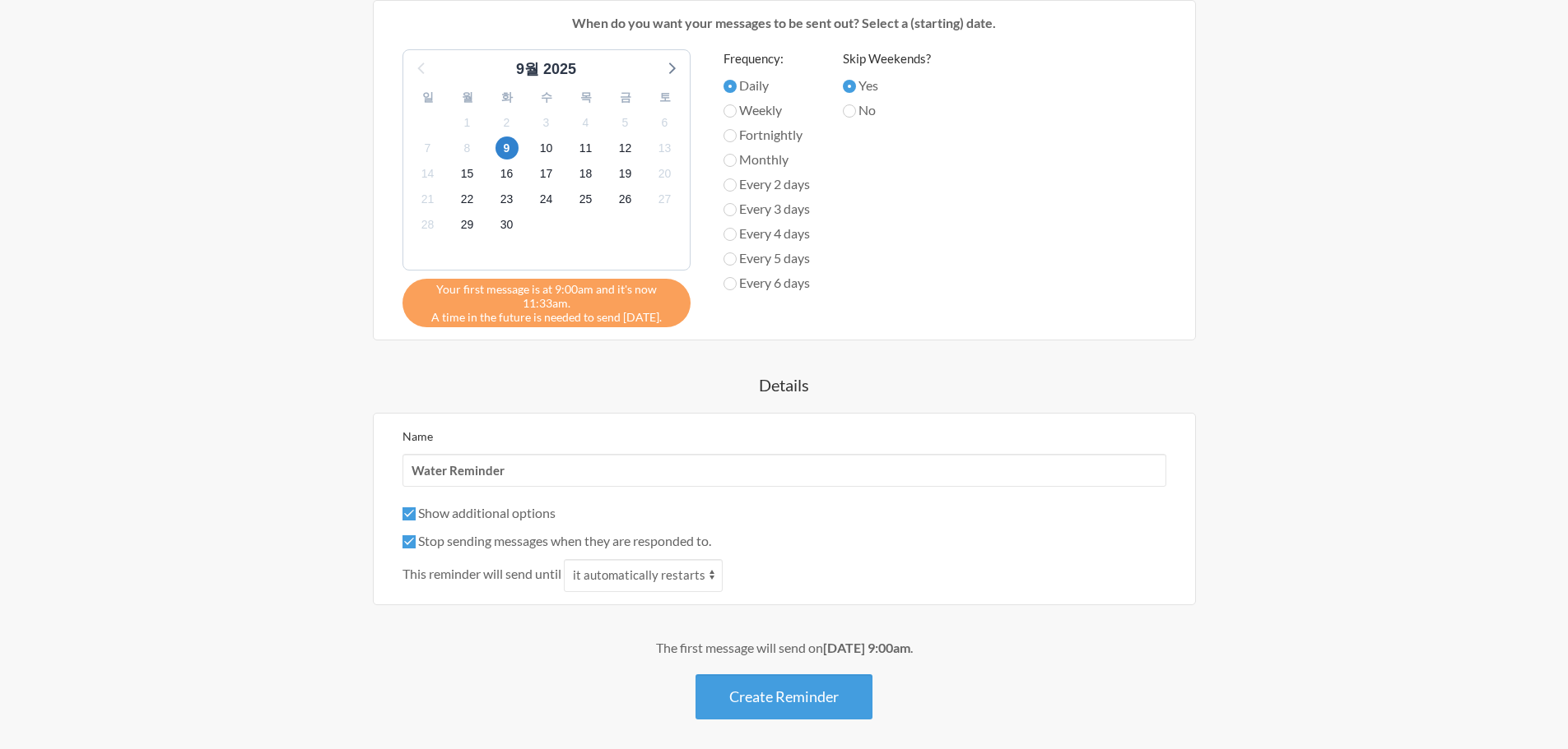
click at [478, 511] on label "Show additional options" at bounding box center [479, 512] width 153 height 16
click at [415, 511] on input "Show additional options" at bounding box center [409, 514] width 13 height 13
checkbox input "false"
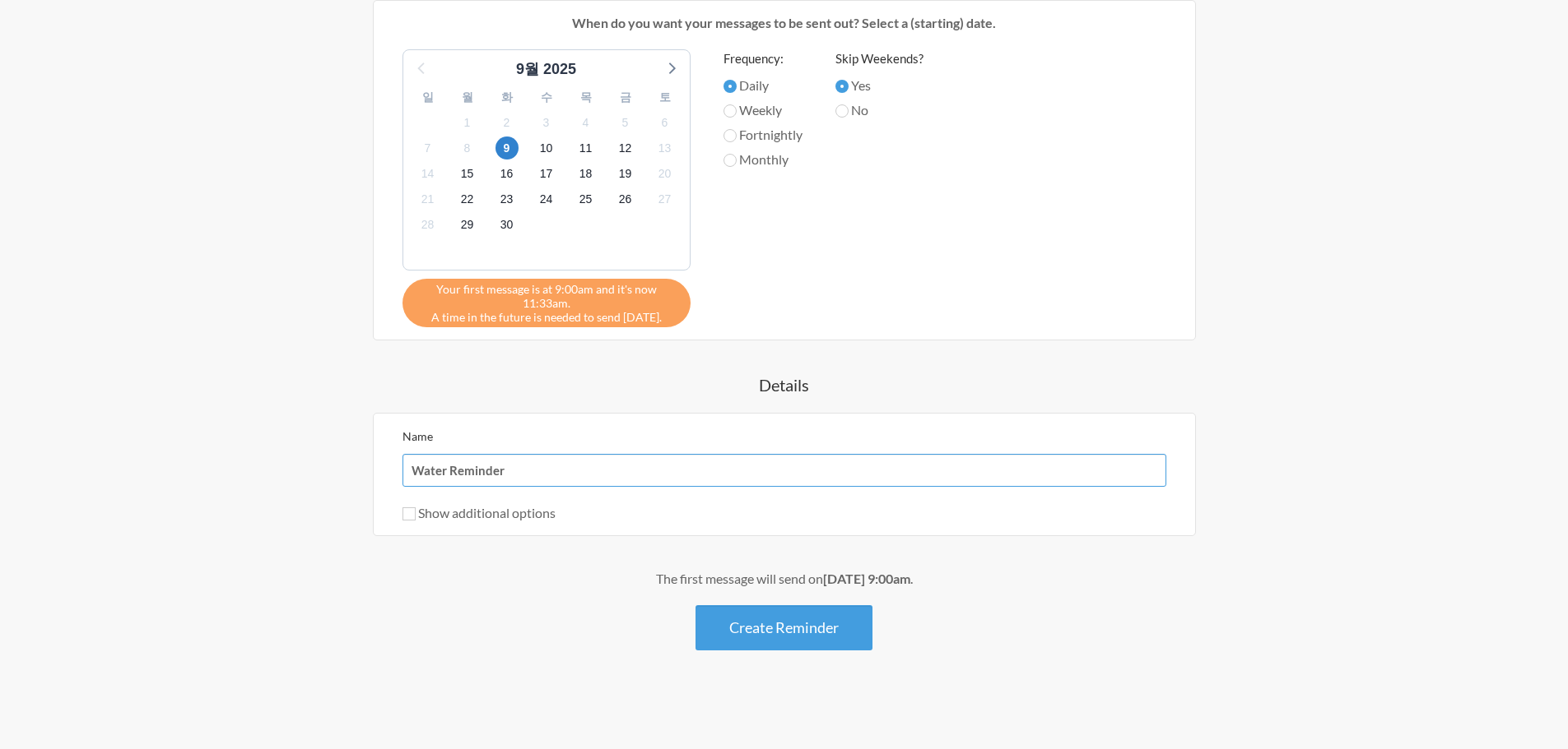
click at [528, 476] on input "Water Reminder" at bounding box center [784, 470] width 763 height 33
drag, startPoint x: 558, startPoint y: 474, endPoint x: 337, endPoint y: 490, distance: 221.6
click at [321, 483] on div "물 한잔 하셧나요? When? 12:00 am 12:15 am 12:30 am 12:45 am 1:00 am 1:15 am 1:30 am 1:…" at bounding box center [784, 124] width 954 height 1053
type input "ㅇ"
drag, startPoint x: 471, startPoint y: 459, endPoint x: 305, endPoint y: 424, distance: 169.6
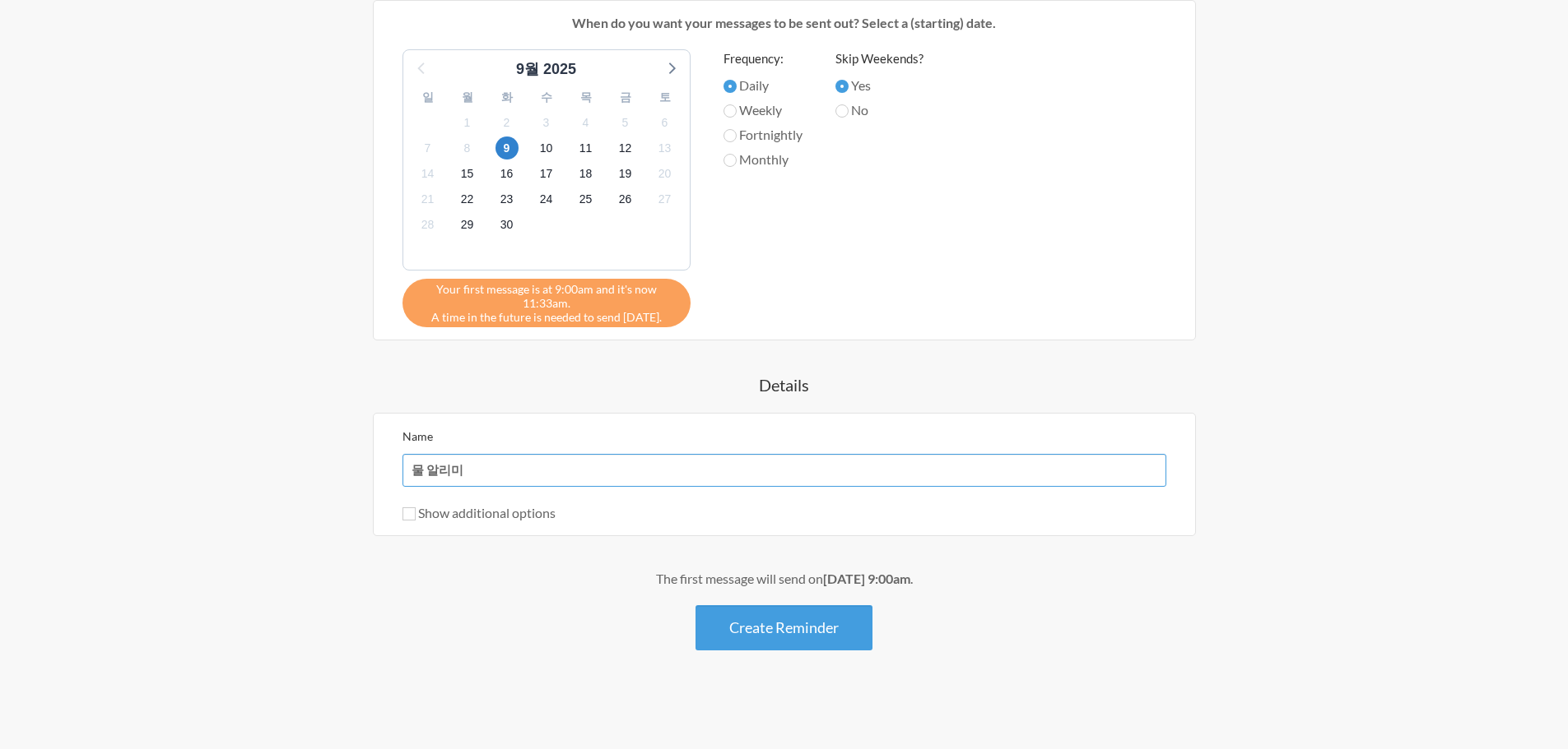
click at [317, 426] on div "물 한잔 하셧나요? When? 12:00 am 12:15 am 12:30 am 12:45 am 1:00 am 1:15 am 1:30 am 1:…" at bounding box center [784, 124] width 954 height 1053
type input "ㅇ"
type input "건"
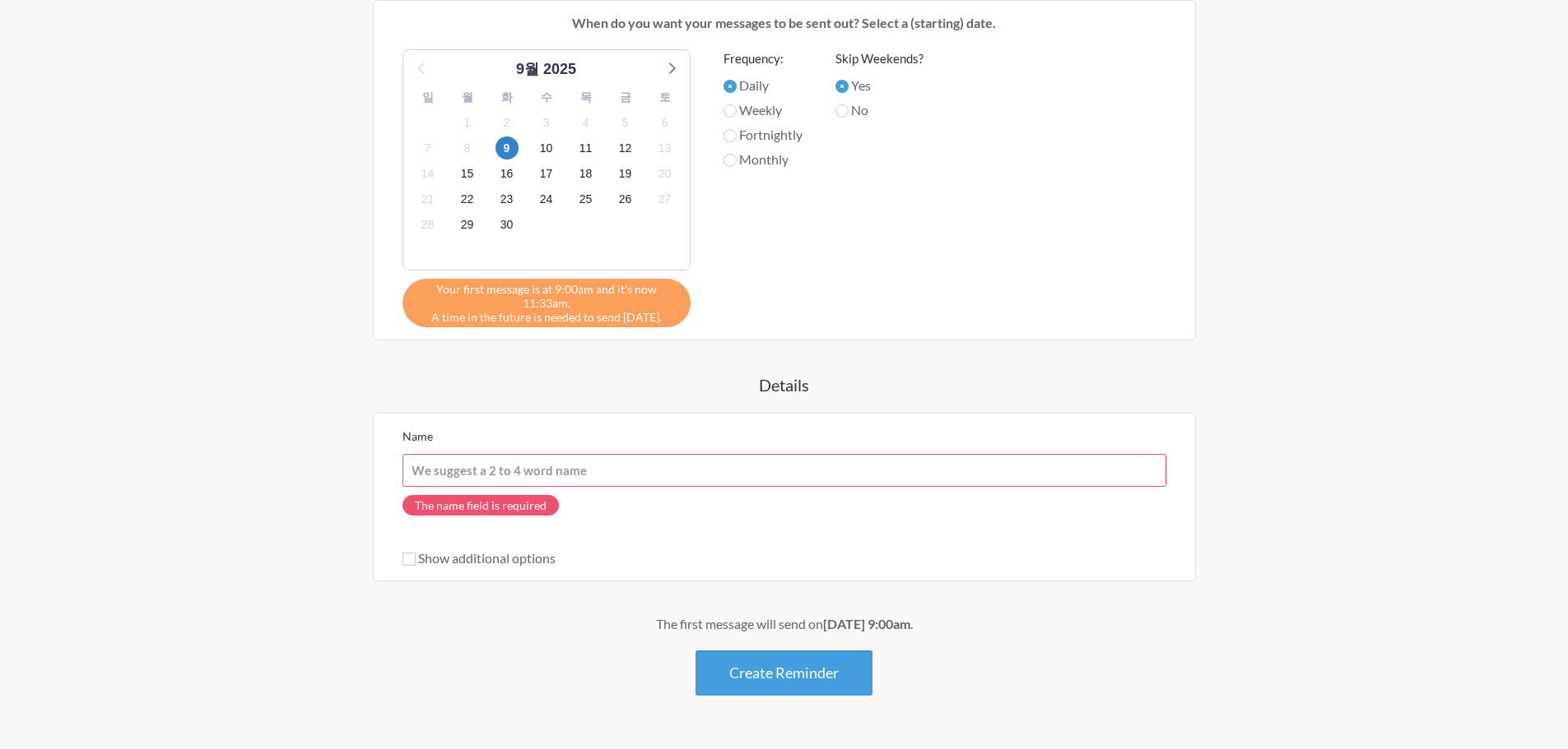
type input "ㅈ"
type input "ㅇ"
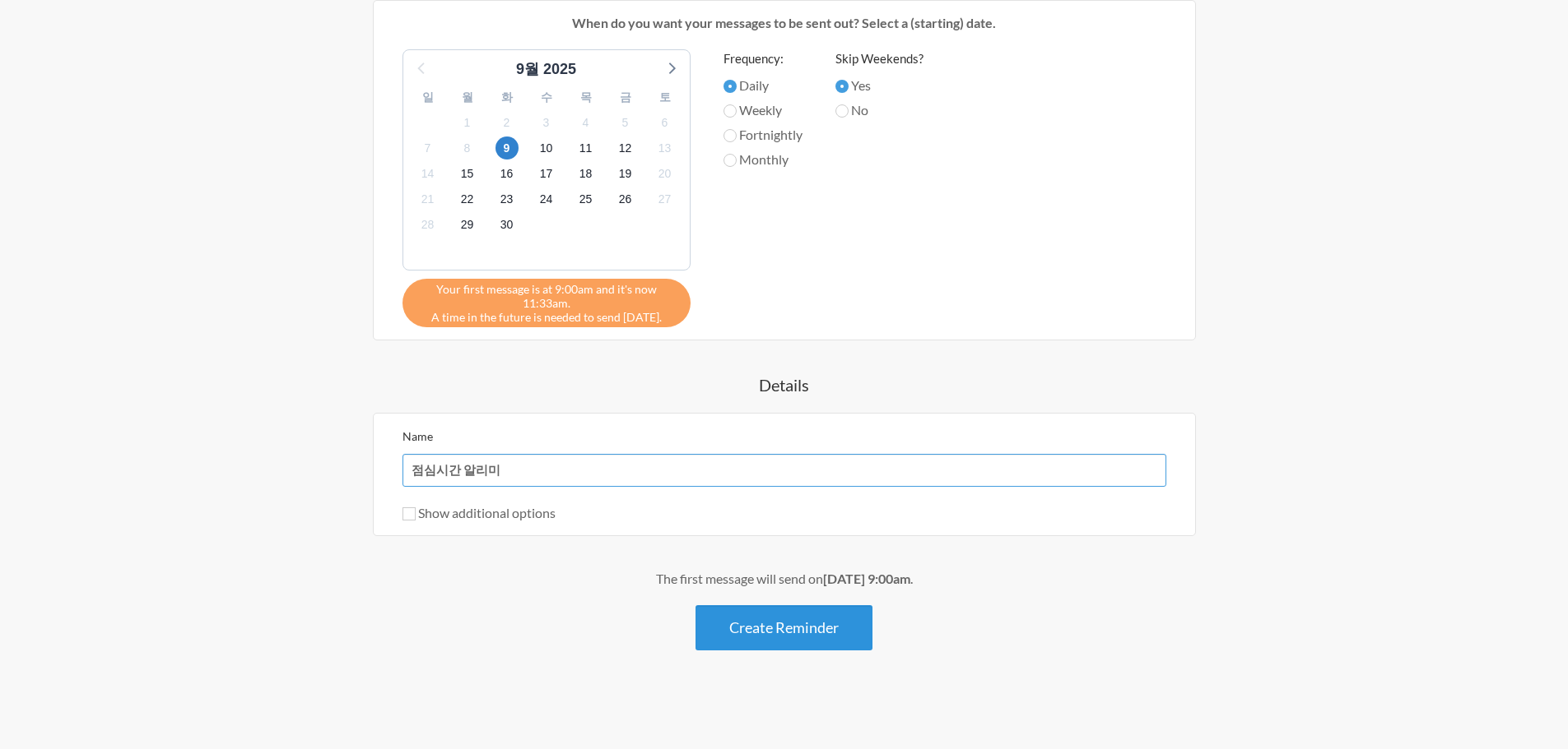
type input "점심시간 알리미"
click at [807, 621] on button "Create Reminder" at bounding box center [784, 627] width 177 height 45
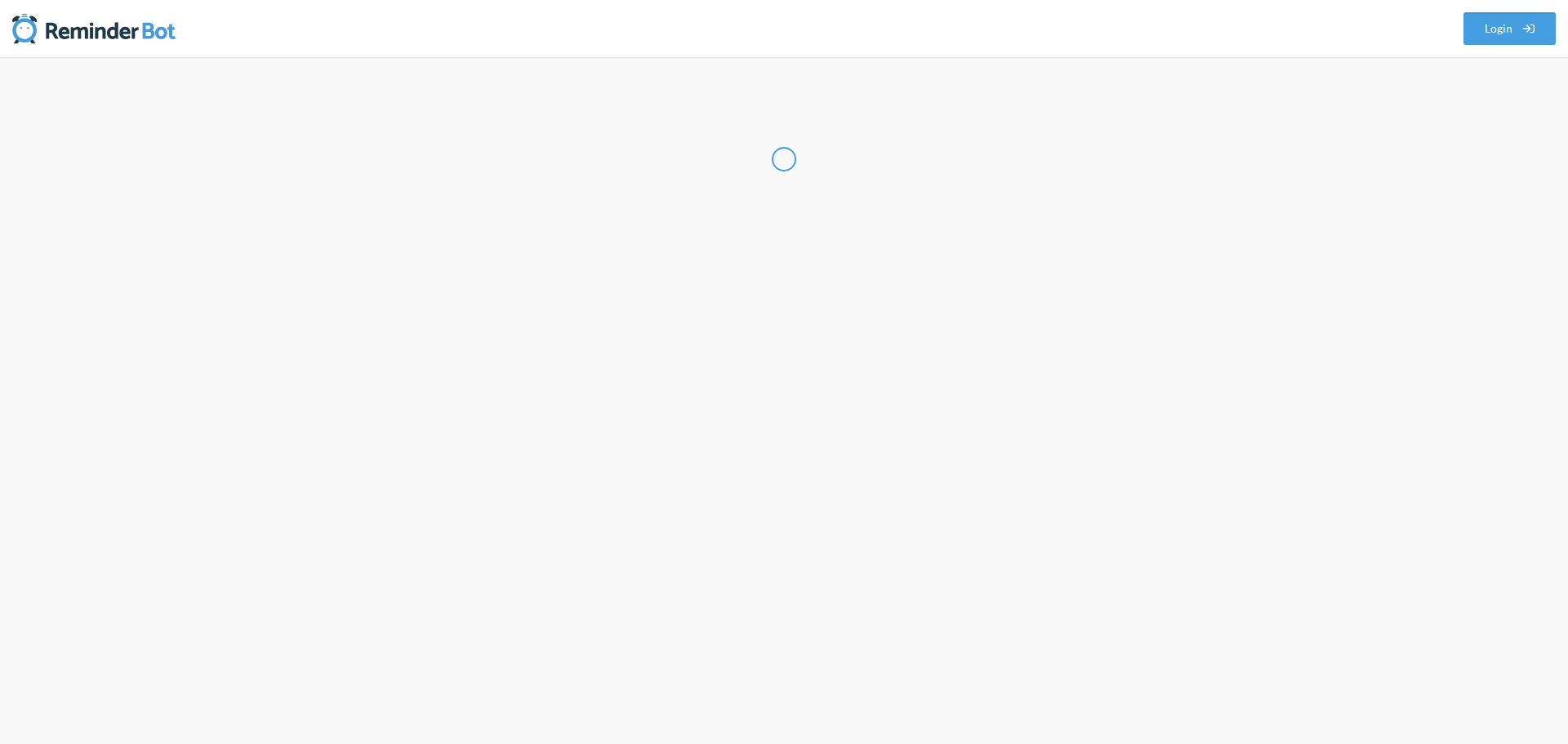
select select "KR"
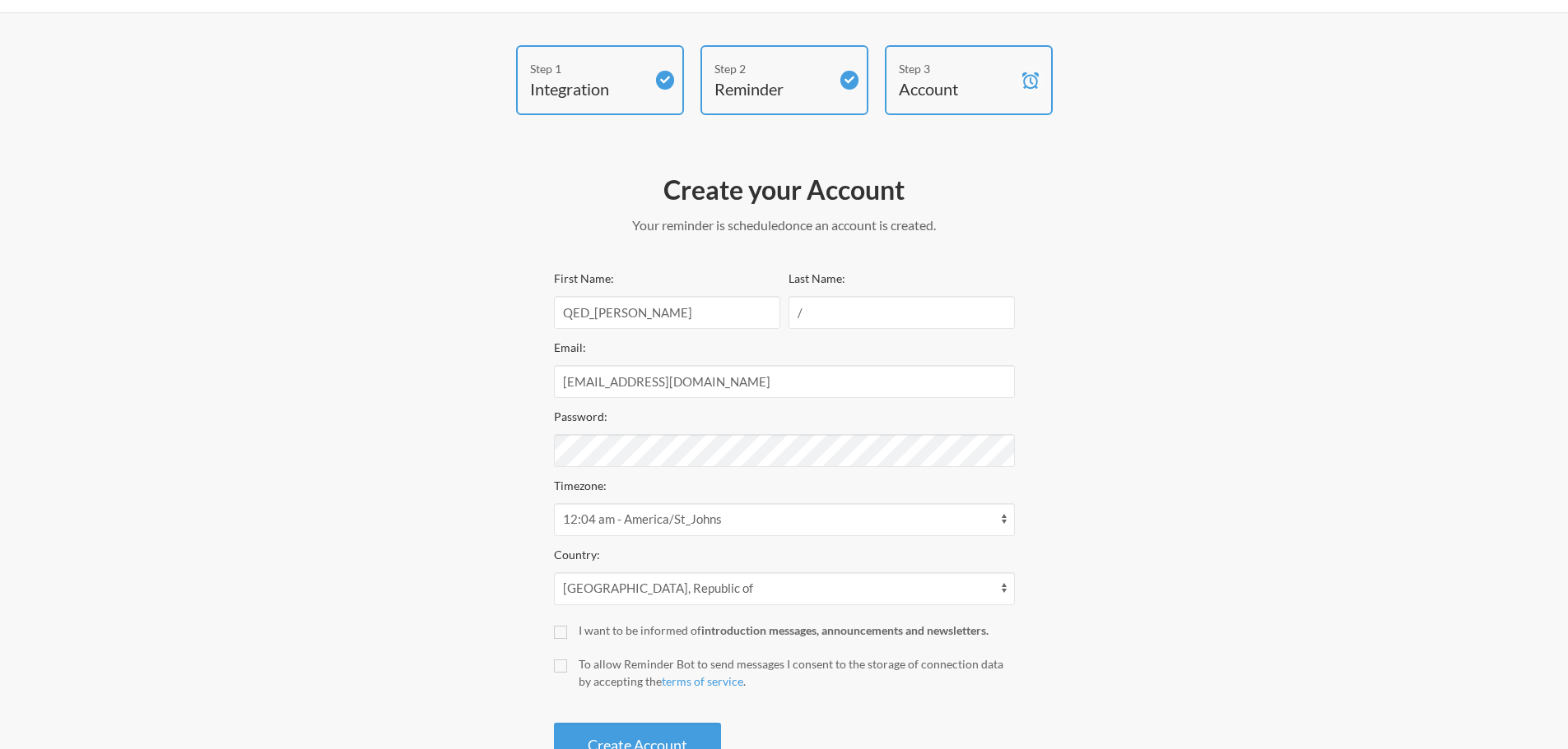
scroll to position [105, 0]
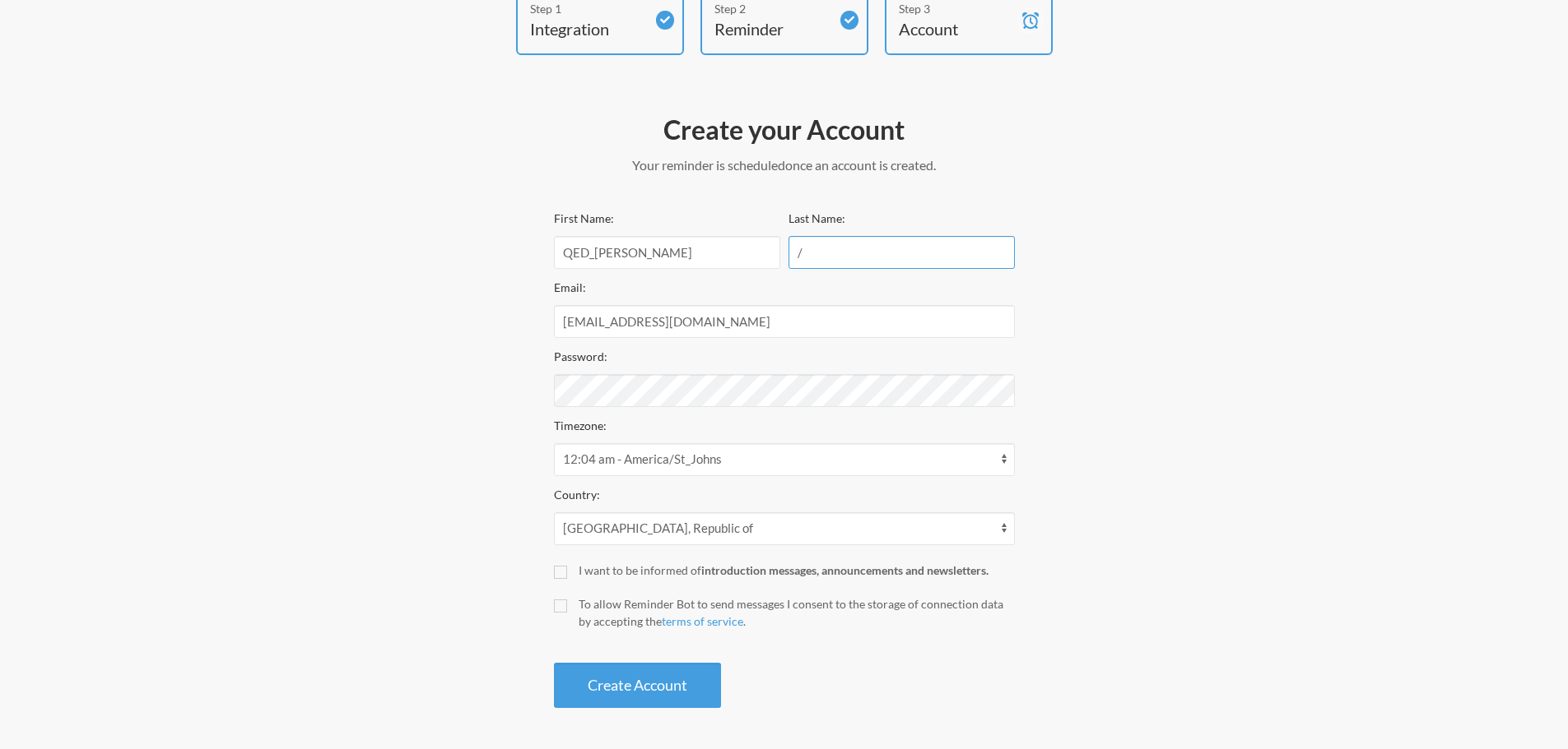
click at [838, 257] on input "/" at bounding box center [901, 253] width 226 height 33
drag, startPoint x: 230, startPoint y: 310, endPoint x: 401, endPoint y: 387, distance: 187.5
click at [233, 307] on div "Step 1 Integration Step 2 Reminder Step 3 Account Create your Account Your remi…" at bounding box center [784, 351] width 1568 height 797
drag, startPoint x: 689, startPoint y: 257, endPoint x: 479, endPoint y: 281, distance: 211.4
click at [366, 262] on div "Step 1 Integration Step 2 Reminder Step 3 Account Create your Account Your remi…" at bounding box center [784, 351] width 987 height 731
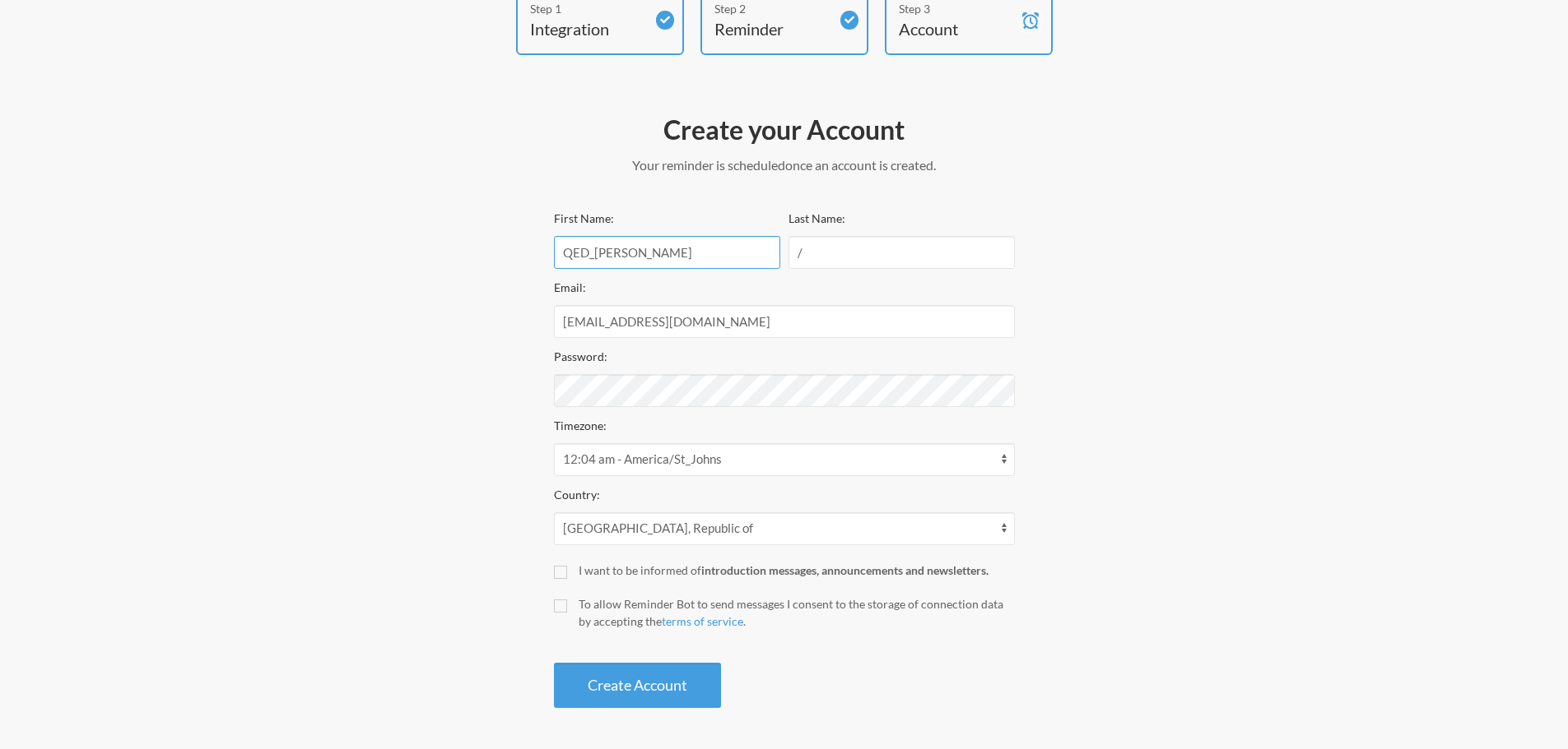
type input "w"
type input "r"
type input "조"
type input "[PERSON_NAME]"
click at [595, 568] on div "I want to be informed of introduction messages, announcements and newsletters." at bounding box center [796, 570] width 437 height 18
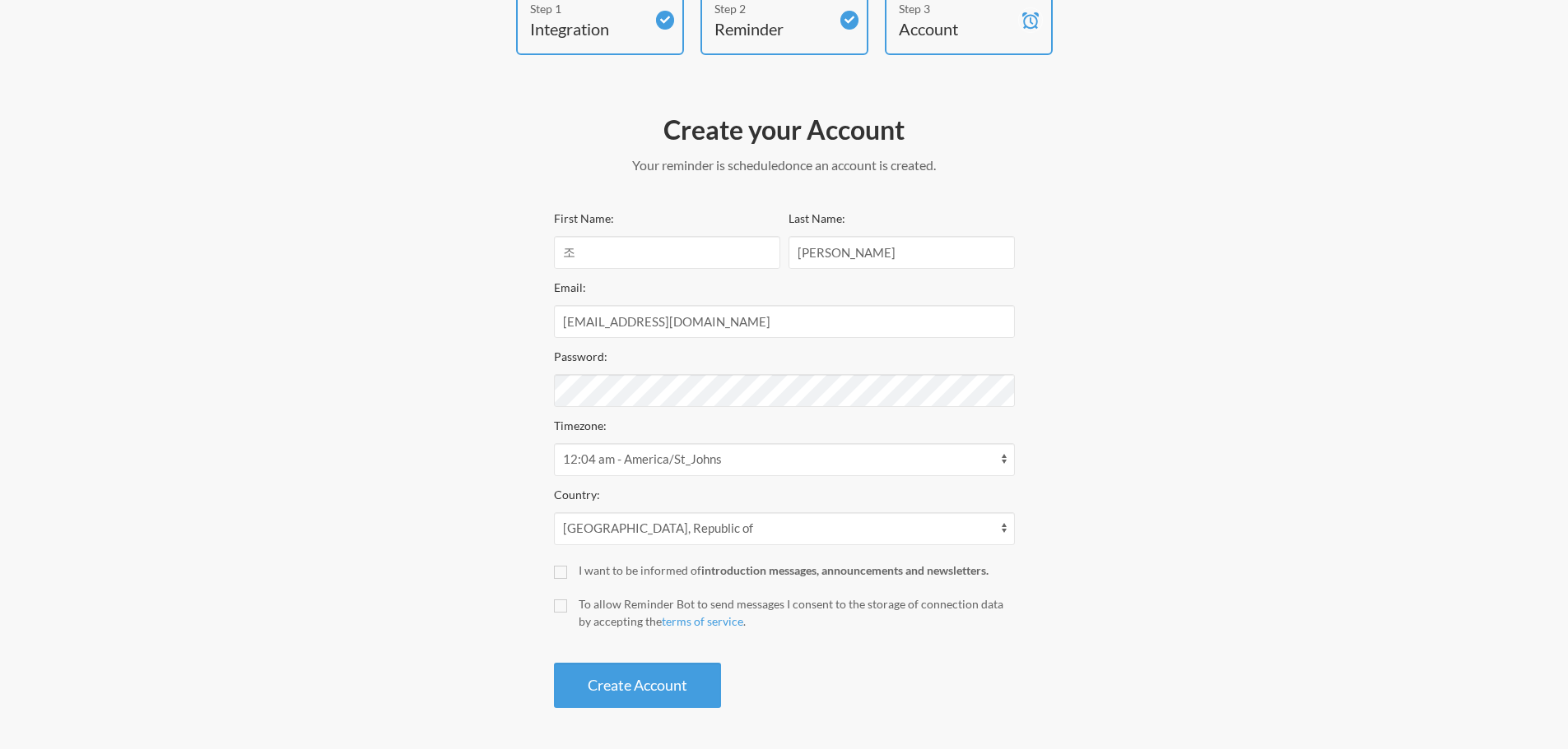
click at [567, 568] on input "I want to be informed of introduction messages, announcements and newsletters." at bounding box center [560, 572] width 13 height 13
checkbox input "true"
click at [588, 599] on div "To allow Reminder Bot to send messages I consent to the storage of connection d…" at bounding box center [796, 612] width 437 height 34
click at [567, 600] on input "To allow Reminder Bot to send messages I consent to the storage of connection d…" at bounding box center [560, 606] width 13 height 13
checkbox input "true"
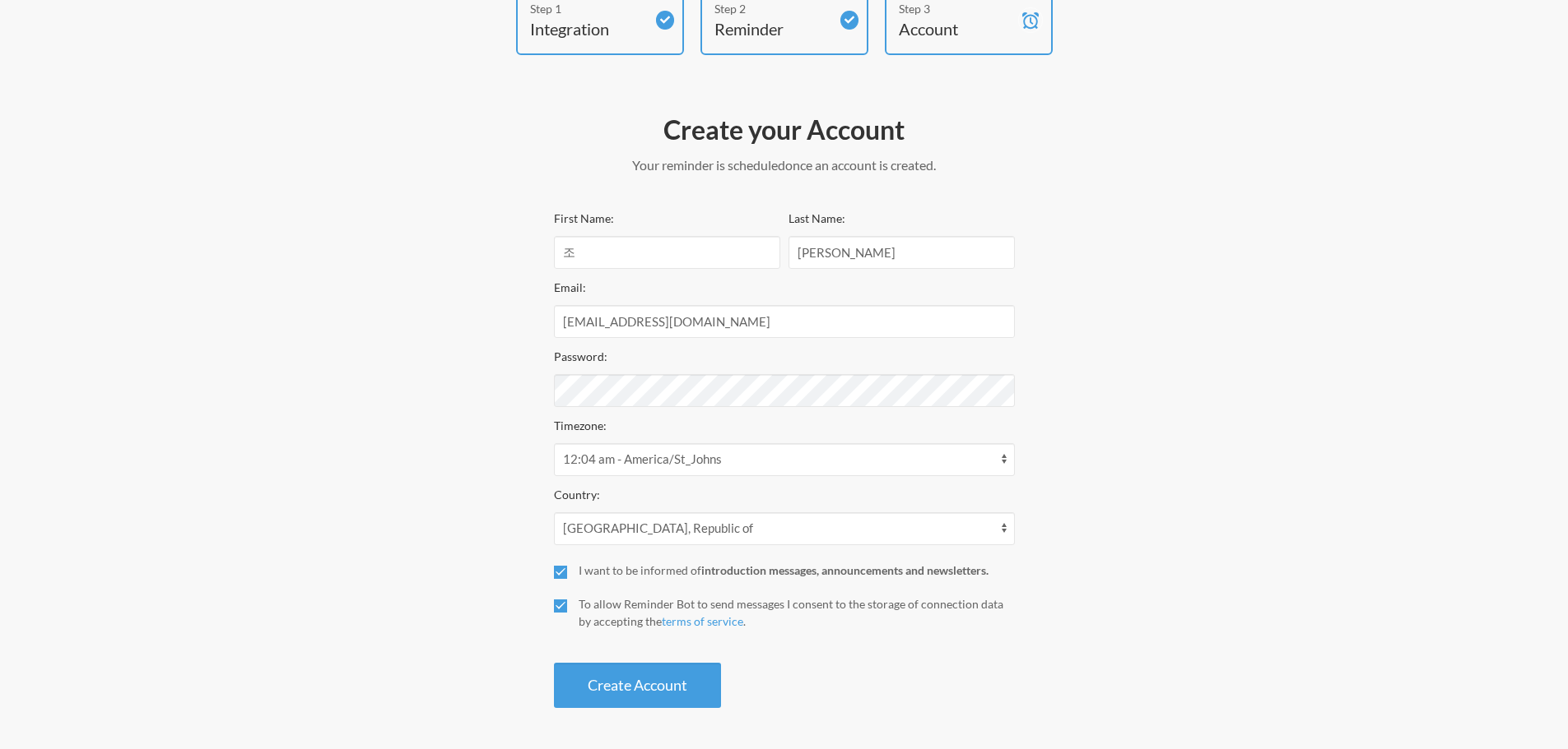
click at [625, 676] on button "Create Account" at bounding box center [637, 685] width 167 height 45
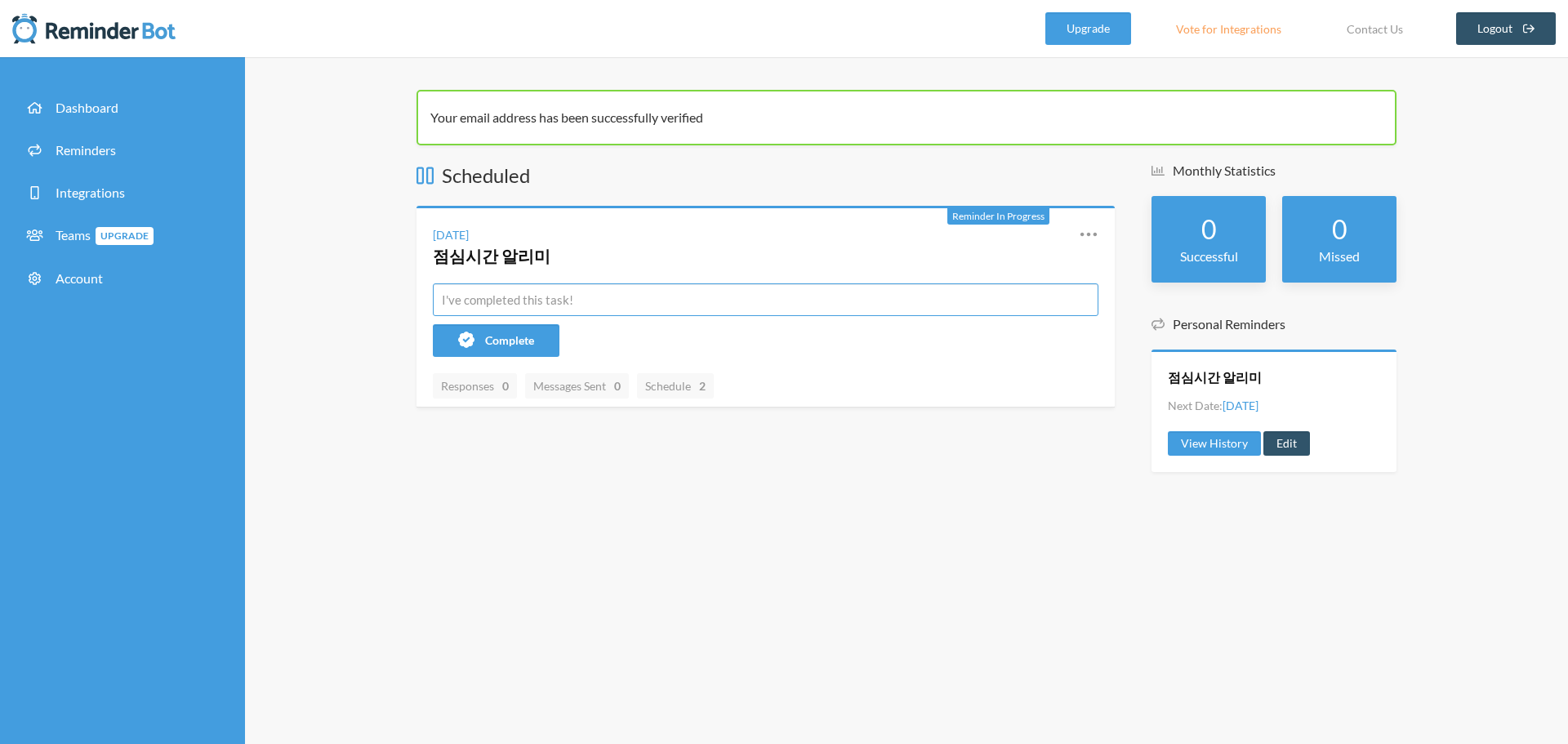
click at [616, 304] on input "text" at bounding box center [766, 300] width 666 height 33
click at [590, 357] on div "Reminder In Progress Tuesday, September 9 점심시간 알리미 Reschedule View History Edit…" at bounding box center [766, 307] width 698 height 202
click at [515, 341] on span "Complete" at bounding box center [509, 340] width 49 height 14
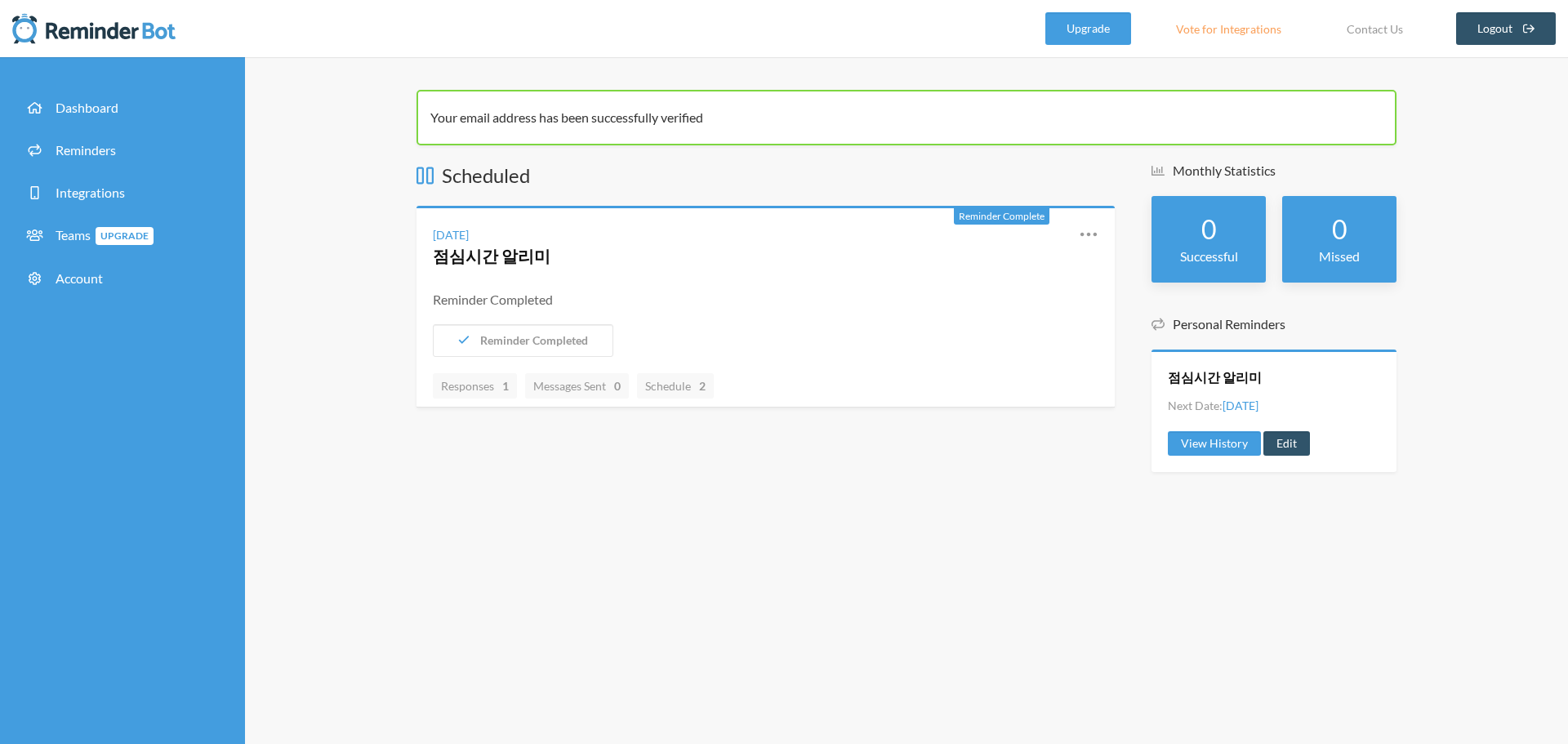
click at [737, 306] on div "Reminder Completed" at bounding box center [766, 300] width 666 height 19
click at [1082, 237] on icon at bounding box center [1088, 234] width 19 height 19
click at [1044, 278] on link "Reschedule" at bounding box center [1017, 279] width 139 height 26
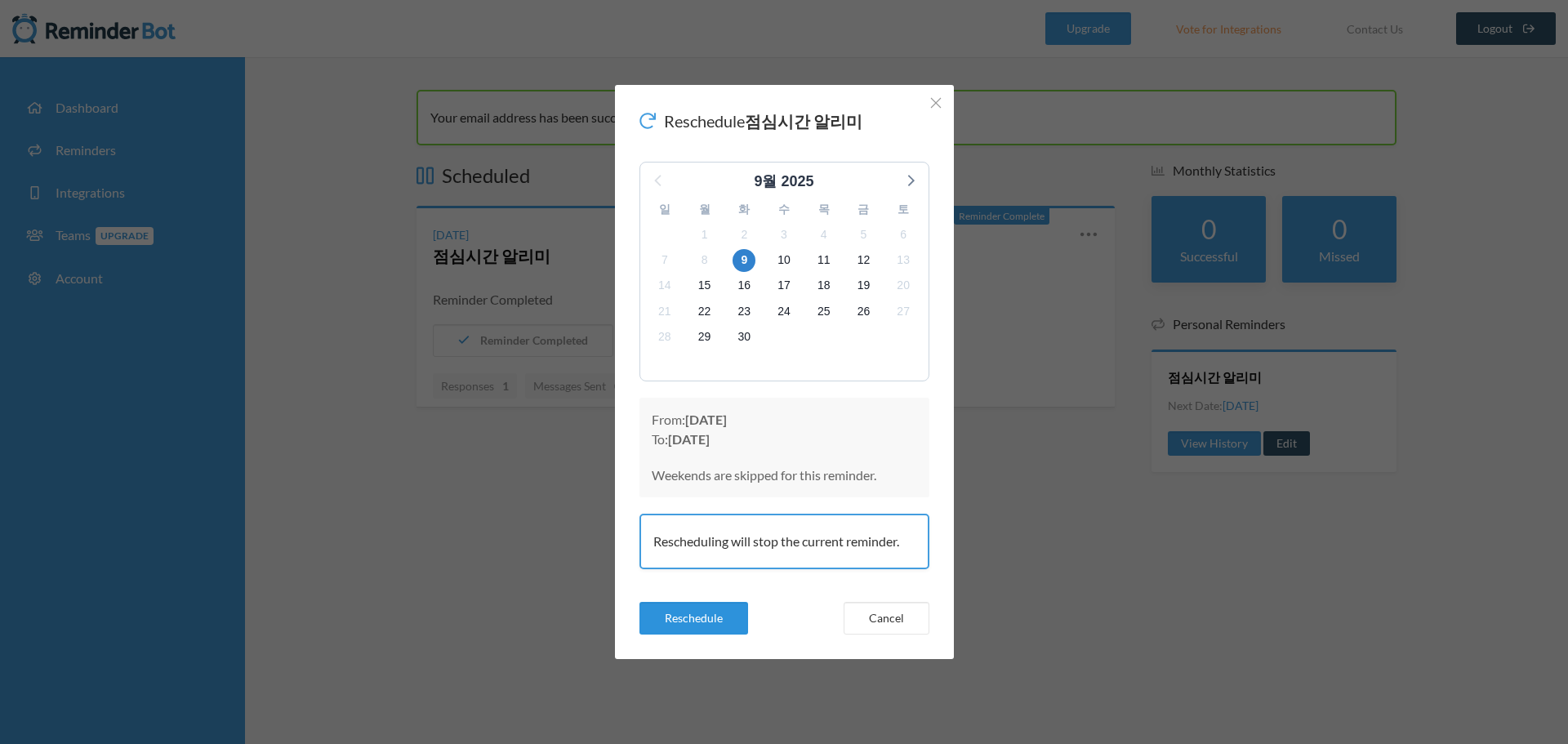
click at [710, 604] on button "Reschedule" at bounding box center [693, 618] width 109 height 33
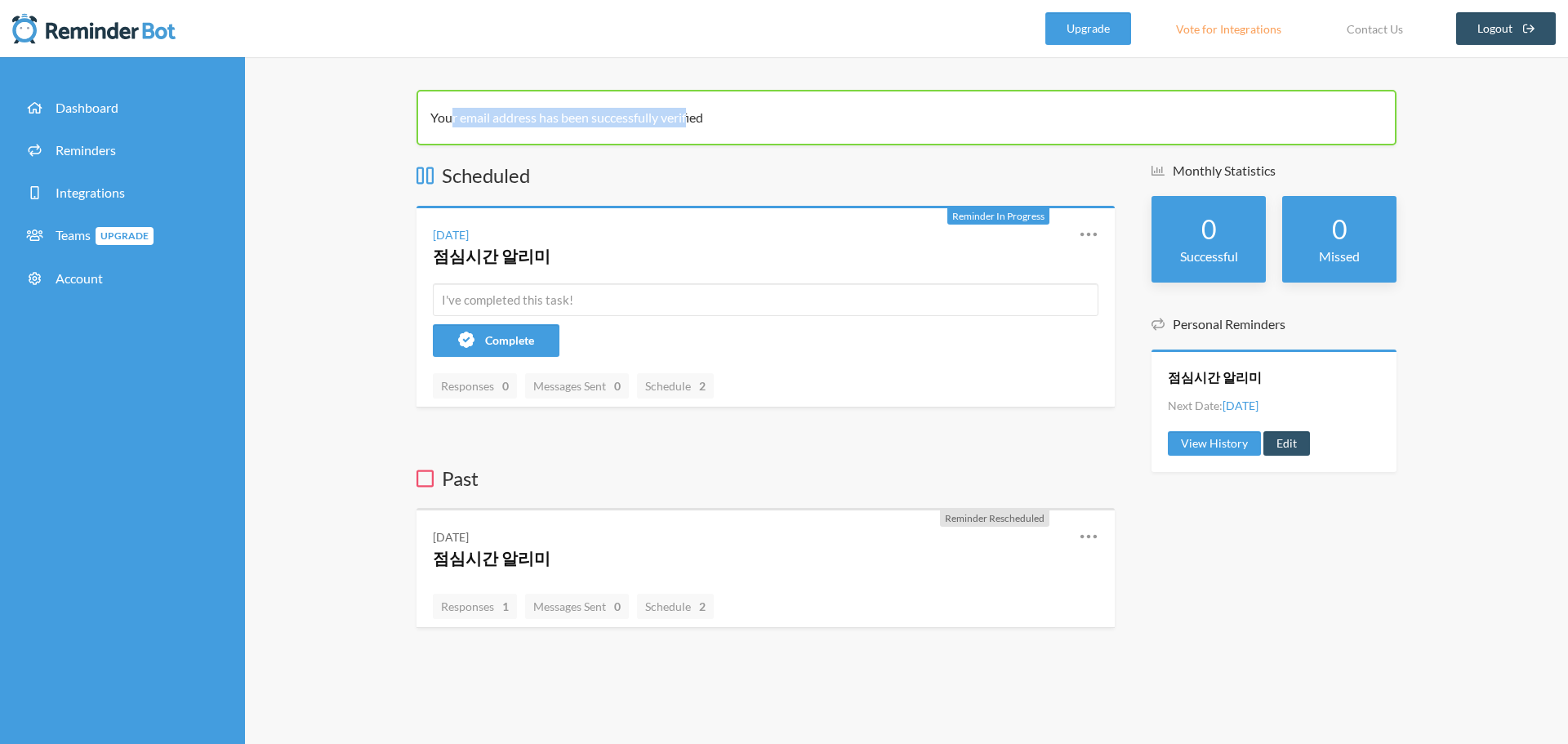
drag, startPoint x: 449, startPoint y: 120, endPoint x: 690, endPoint y: 116, distance: 241.0
click at [690, 116] on span "Your email address has been successfully verified" at bounding box center [567, 116] width 273 height 16
